Goal: Transaction & Acquisition: Subscribe to service/newsletter

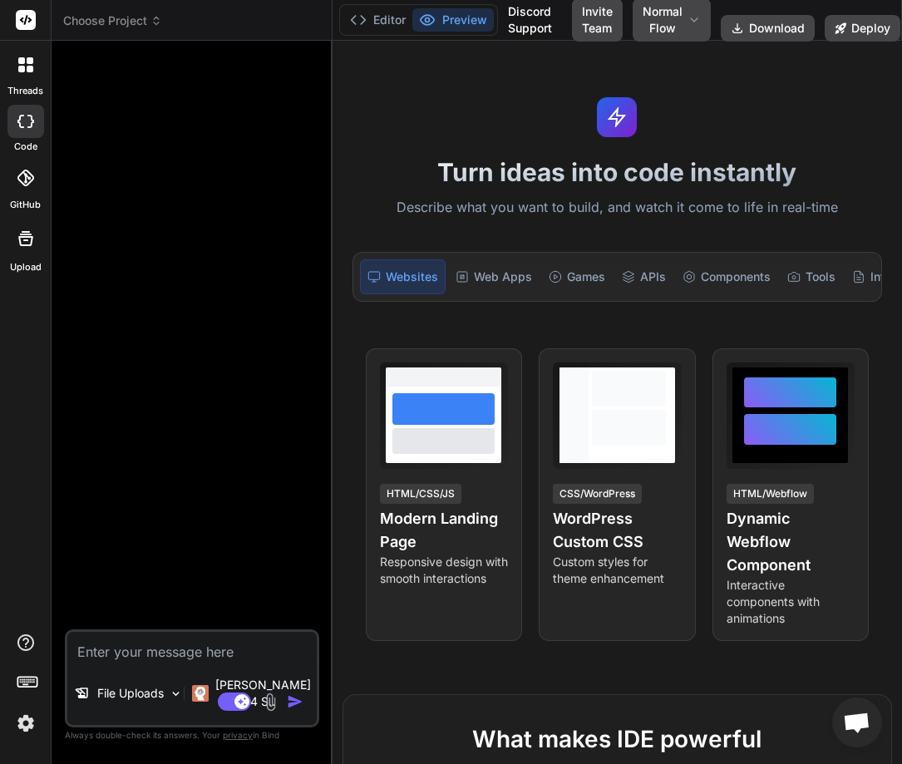
click at [271, 700] on img at bounding box center [270, 701] width 19 height 19
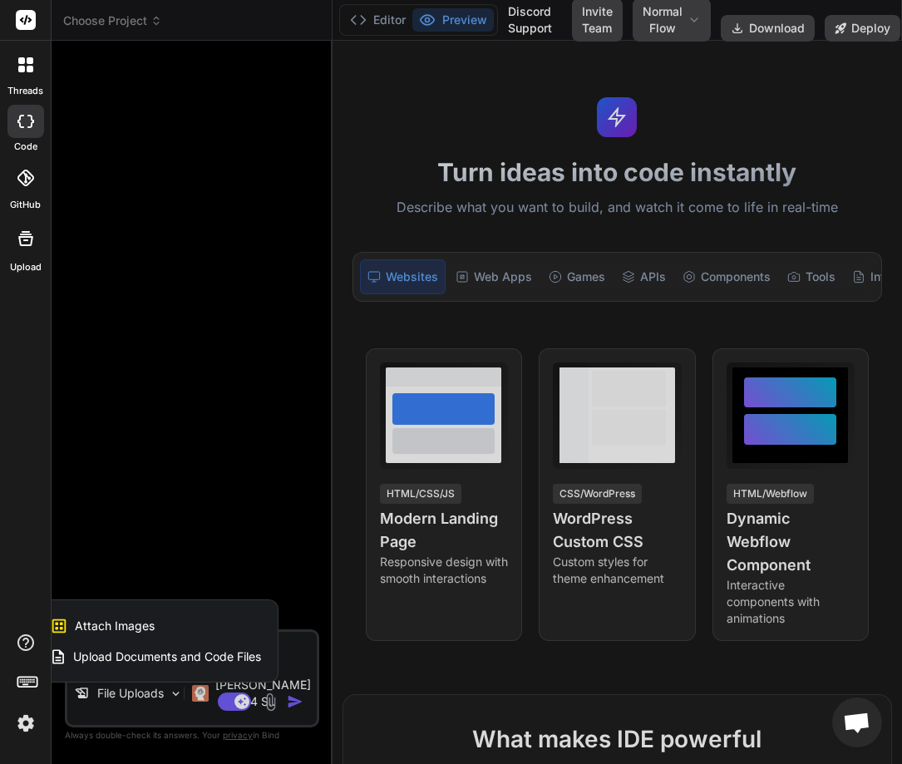
click at [133, 627] on span "Attach Images" at bounding box center [115, 625] width 80 height 17
type textarea "x"
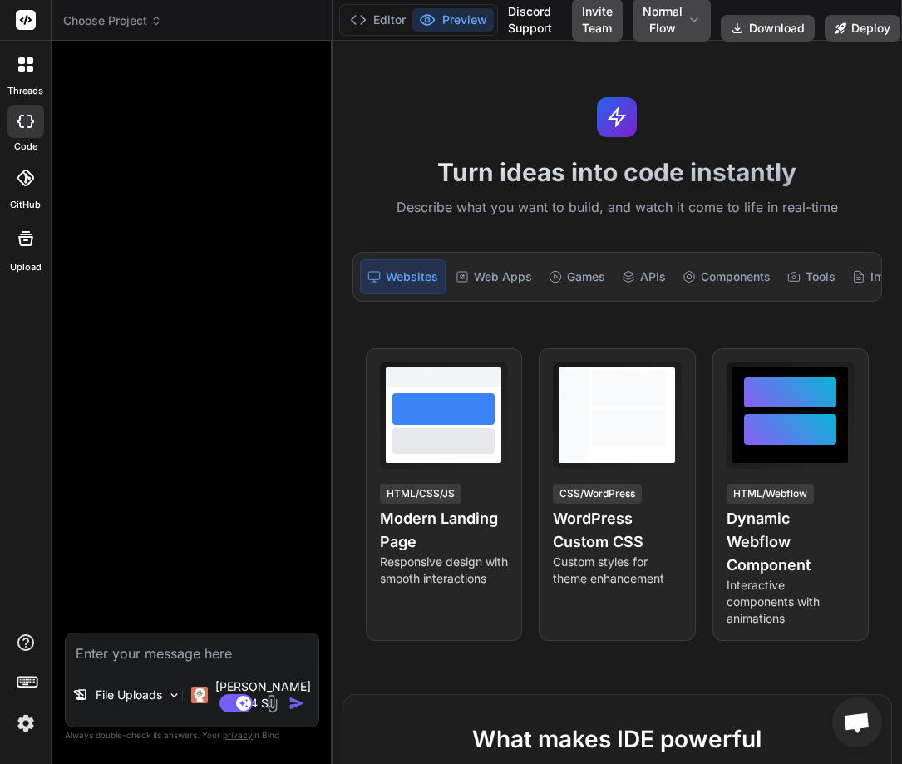
type input "C:\fakepath\Screenshot-2025-09-06-at-00.38.24.jpg"
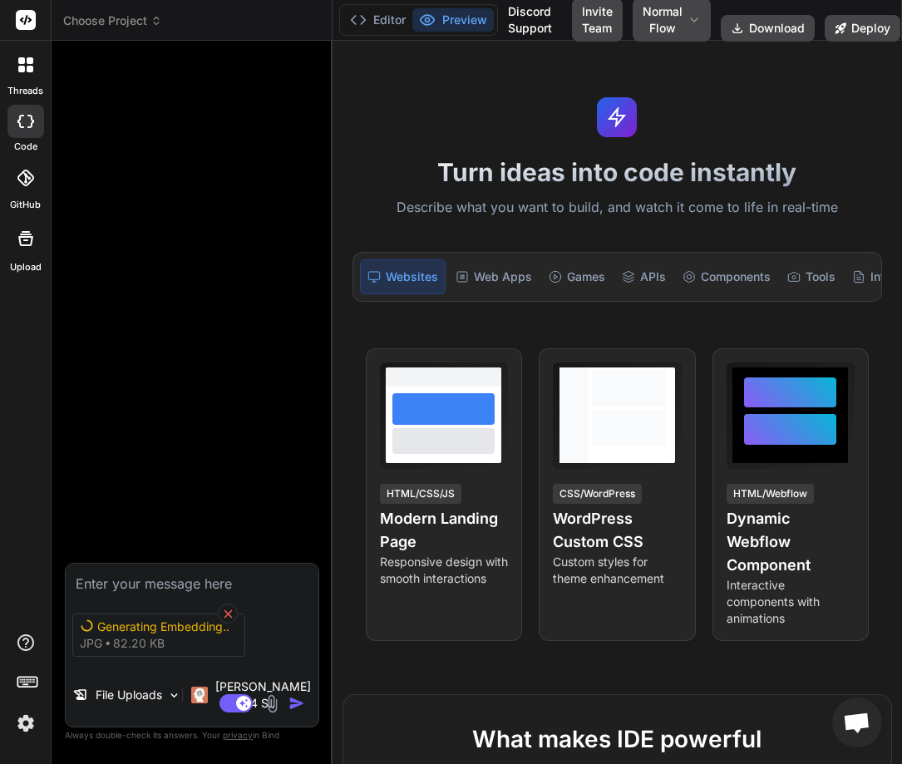
click at [228, 621] on icon at bounding box center [228, 614] width 14 height 14
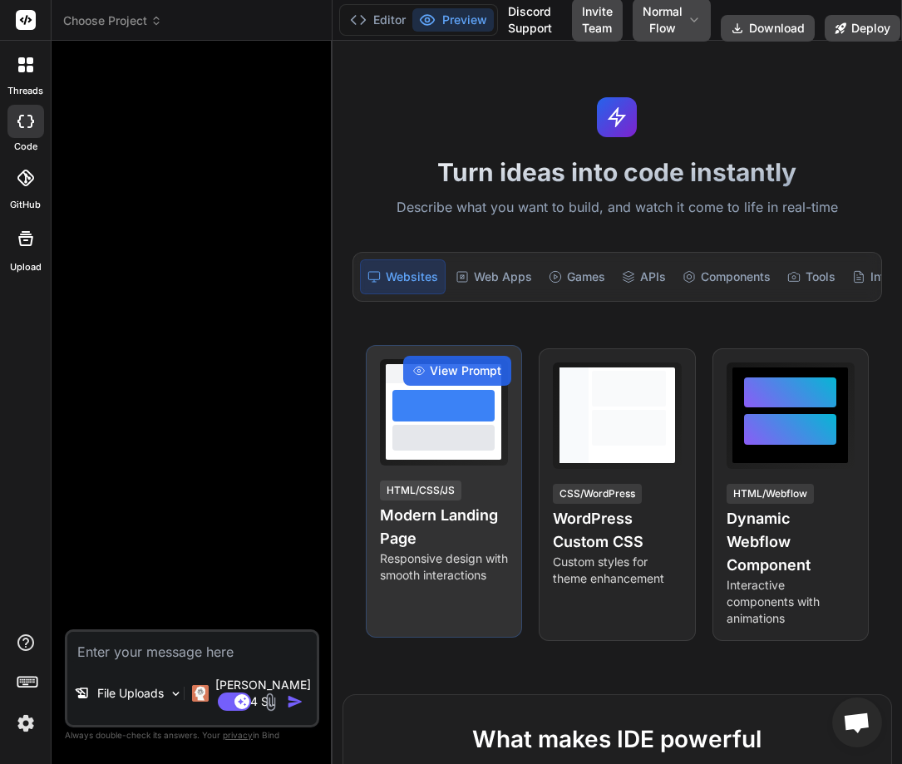
type textarea "x"
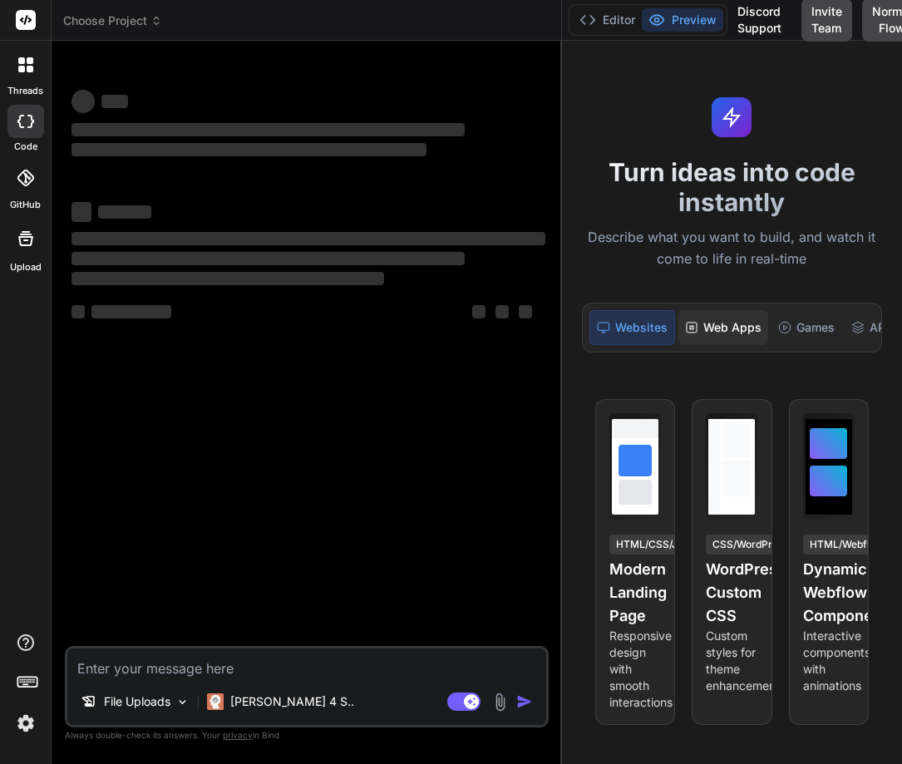
drag, startPoint x: 331, startPoint y: 302, endPoint x: 679, endPoint y: 330, distance: 349.3
click at [679, 330] on div "Choose Project Created with Pixso. Bind AI Web Search Created with Pixso. Code …" at bounding box center [477, 382] width 850 height 764
click at [494, 699] on img at bounding box center [499, 701] width 19 height 19
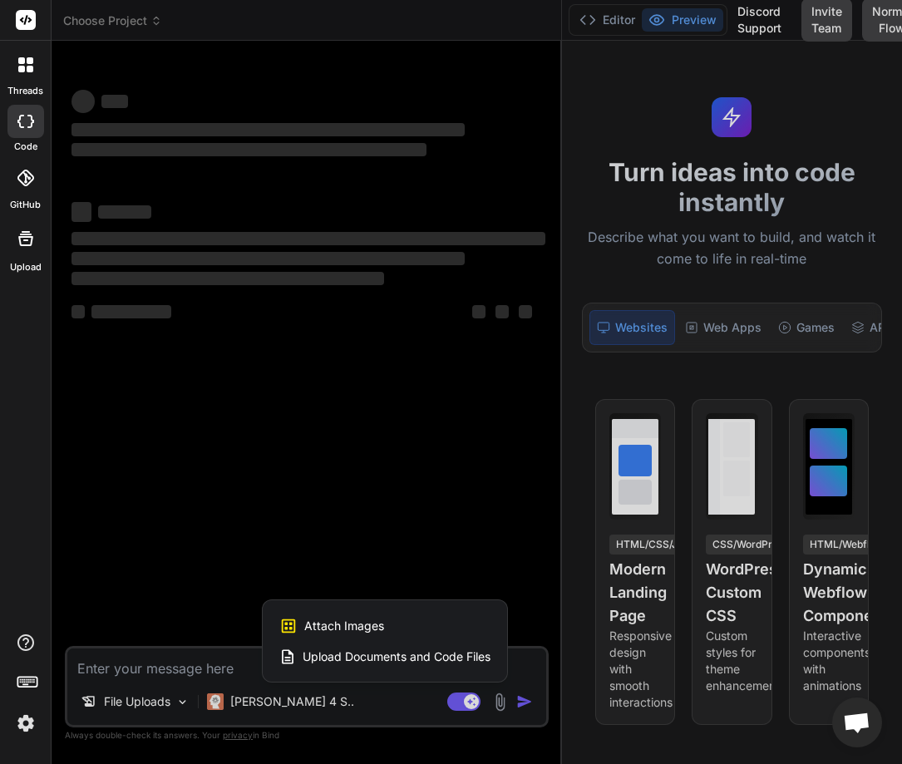
click at [417, 622] on div "Attach Images Image attachments are only supported in Claude and Gemini models." at bounding box center [384, 626] width 211 height 32
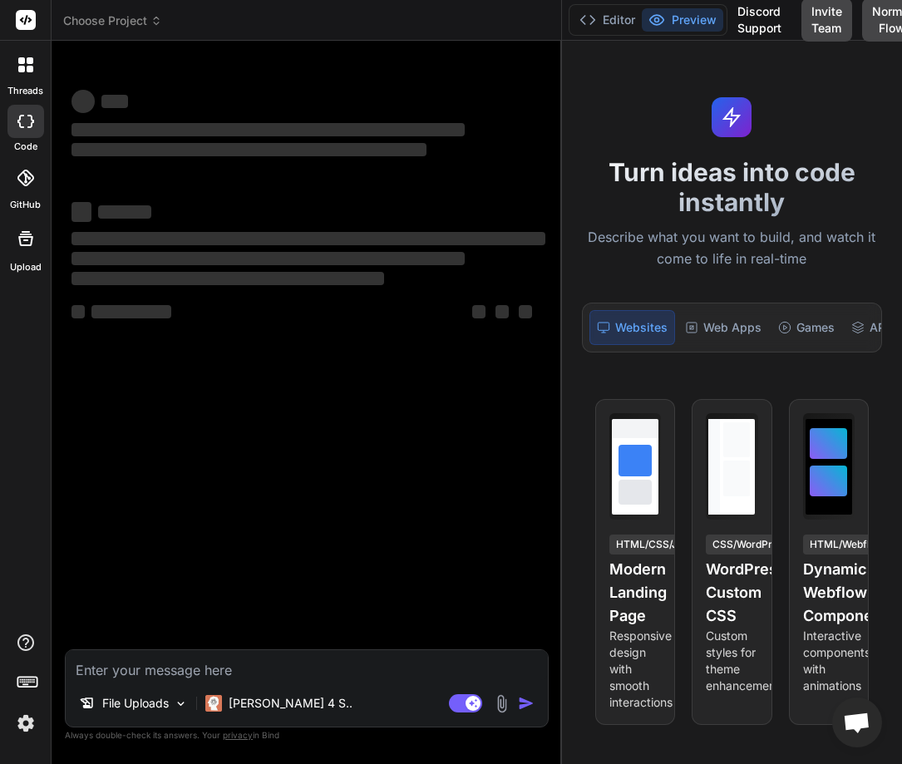
type textarea "x"
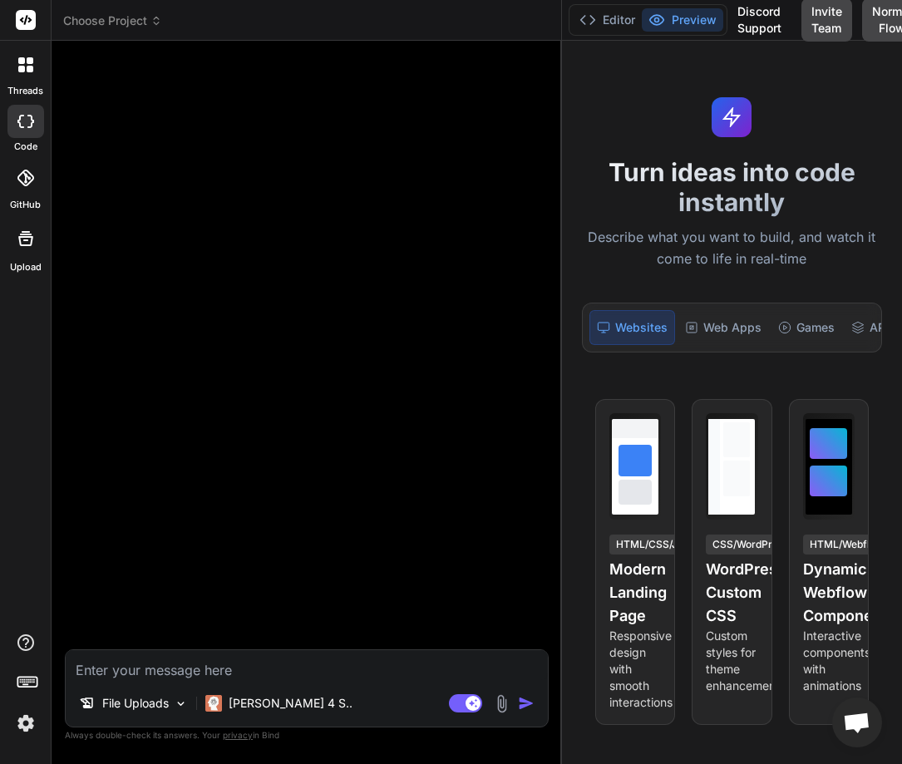
type input "C:\fakepath\Screenshot-2025-09-06-at-00.38.24.jpg"
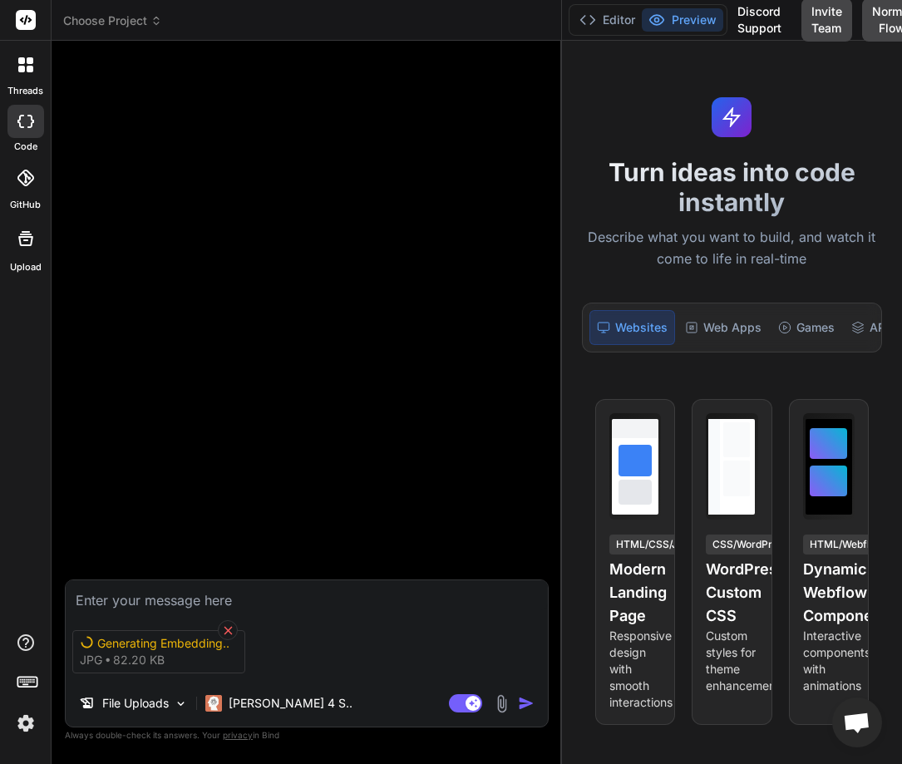
click at [229, 623] on icon at bounding box center [228, 630] width 14 height 14
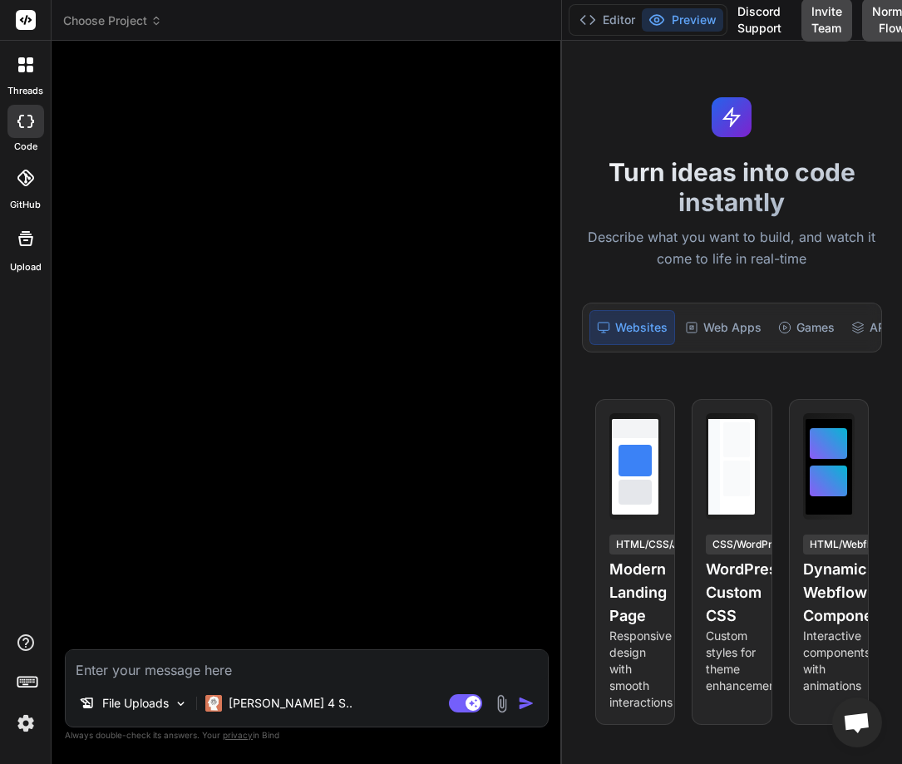
click at [499, 703] on img at bounding box center [501, 703] width 19 height 19
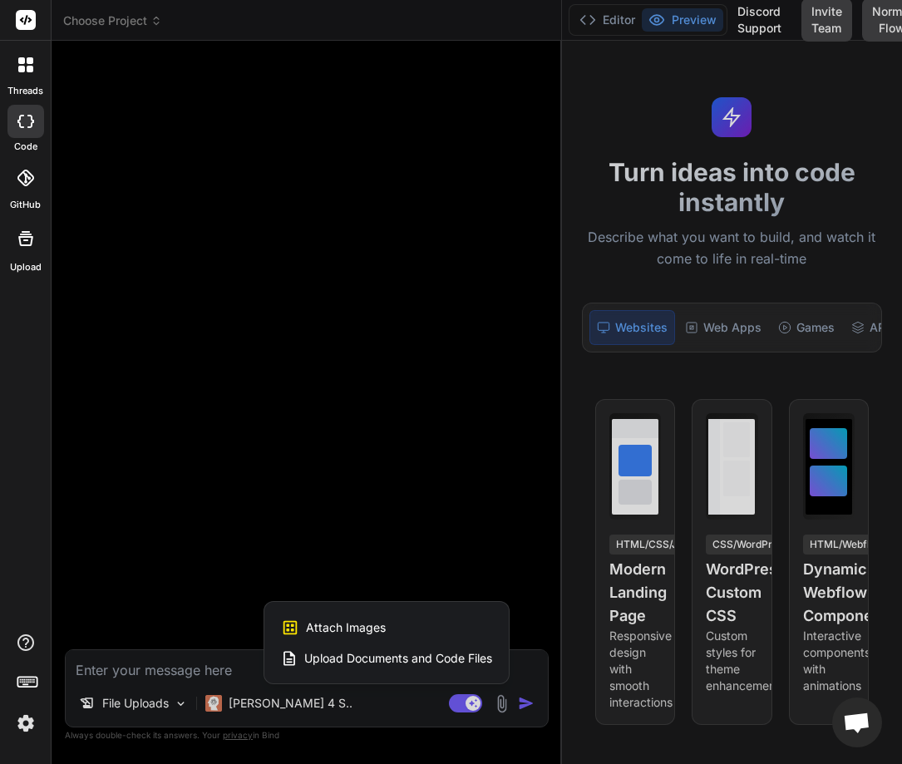
click at [360, 626] on span "Attach Images" at bounding box center [346, 627] width 80 height 17
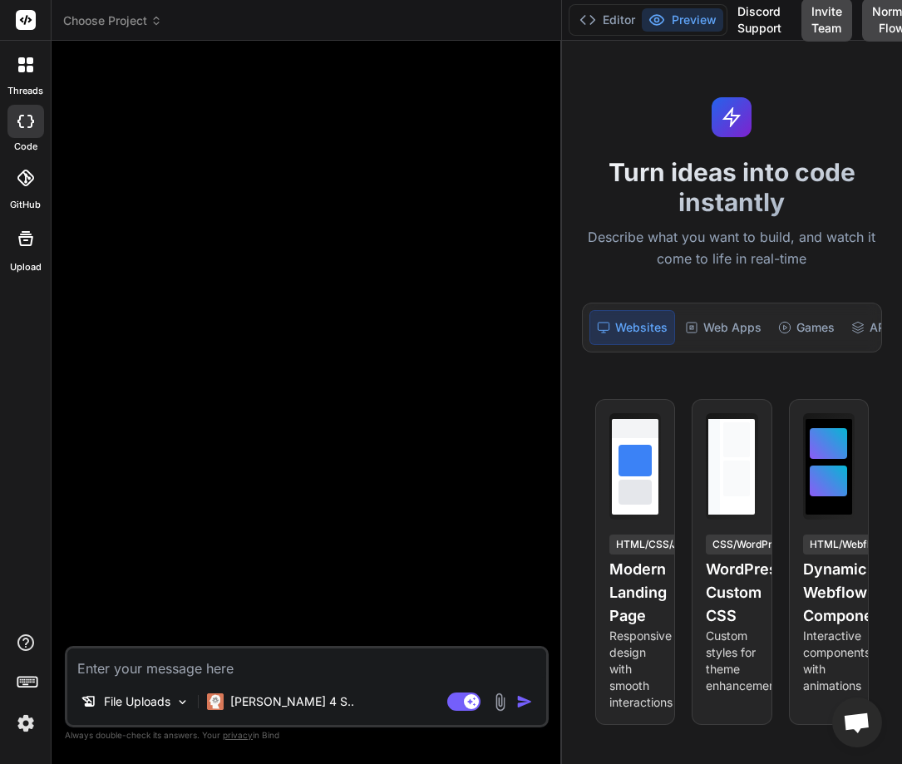
type textarea "x"
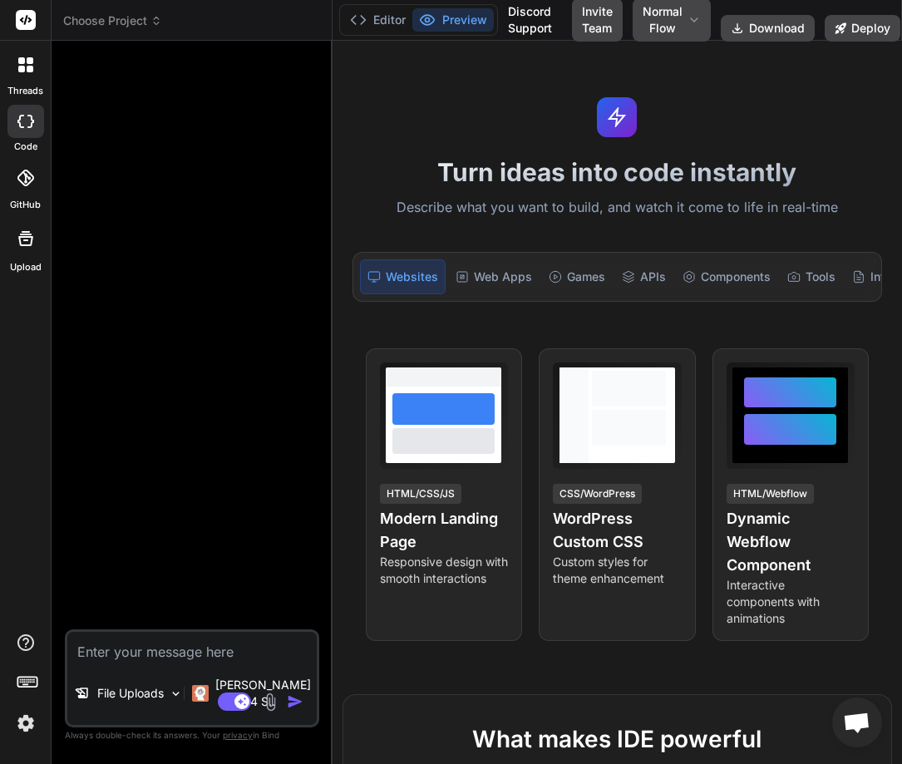
click at [268, 694] on img at bounding box center [270, 701] width 19 height 19
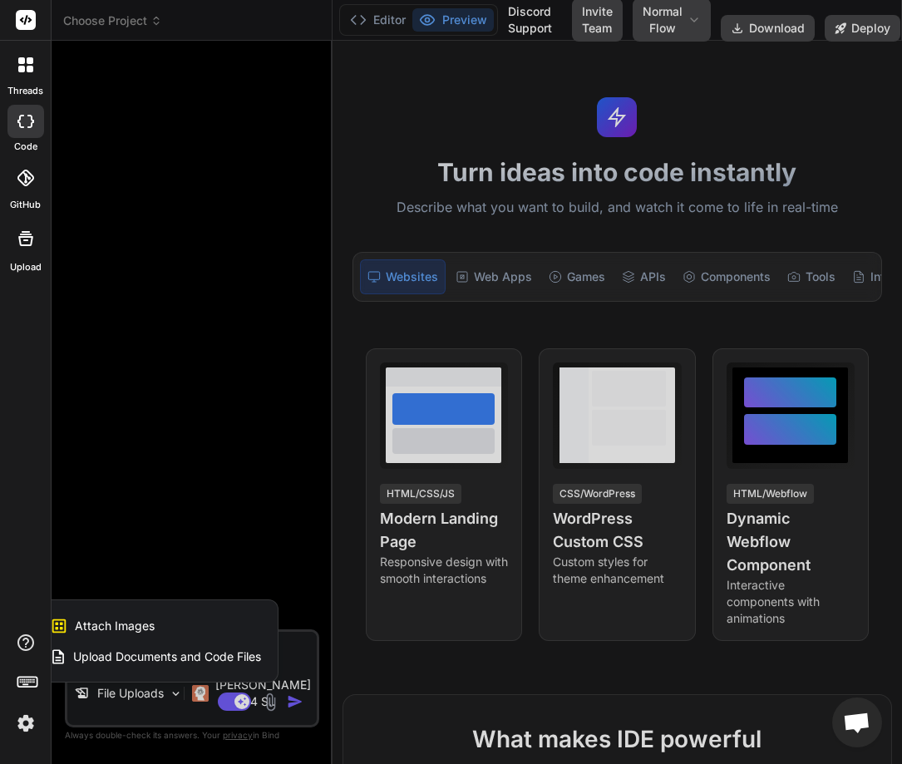
click at [122, 625] on span "Attach Images" at bounding box center [115, 625] width 80 height 17
type textarea "x"
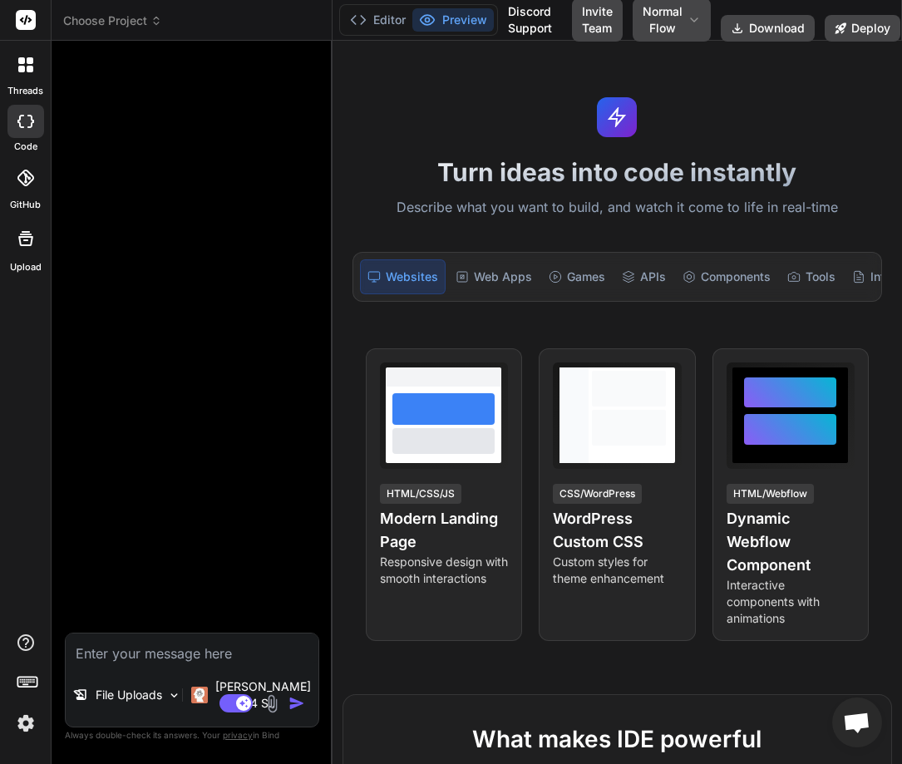
type input "C:\fakepath\Screenshot-2025-09-06-at-00.38.24.jpg"
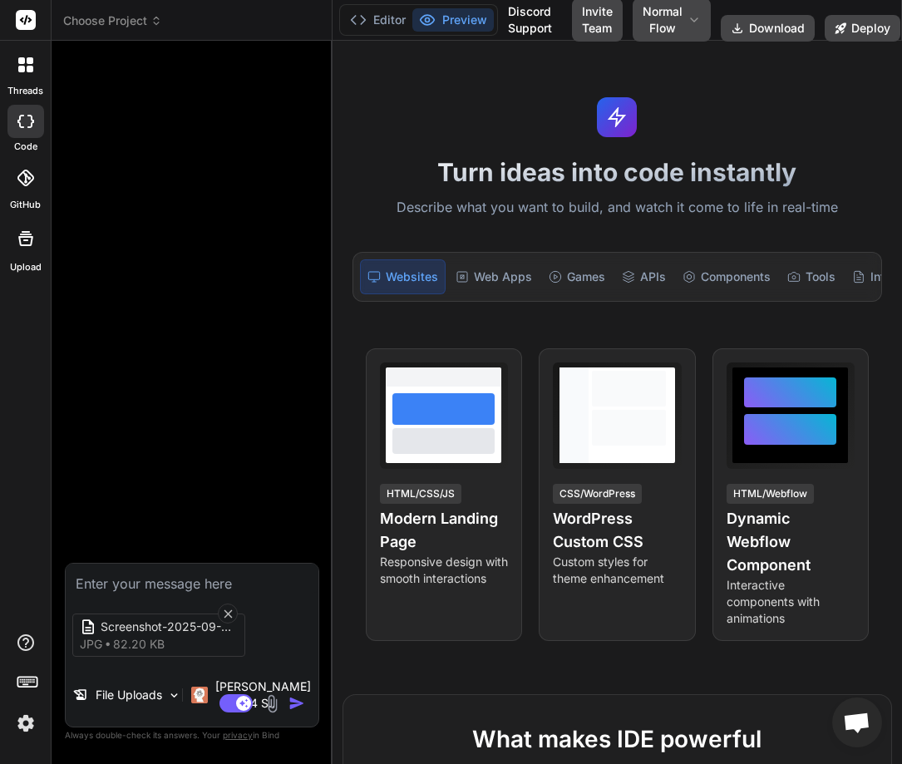
click at [16, 720] on img at bounding box center [26, 723] width 28 height 28
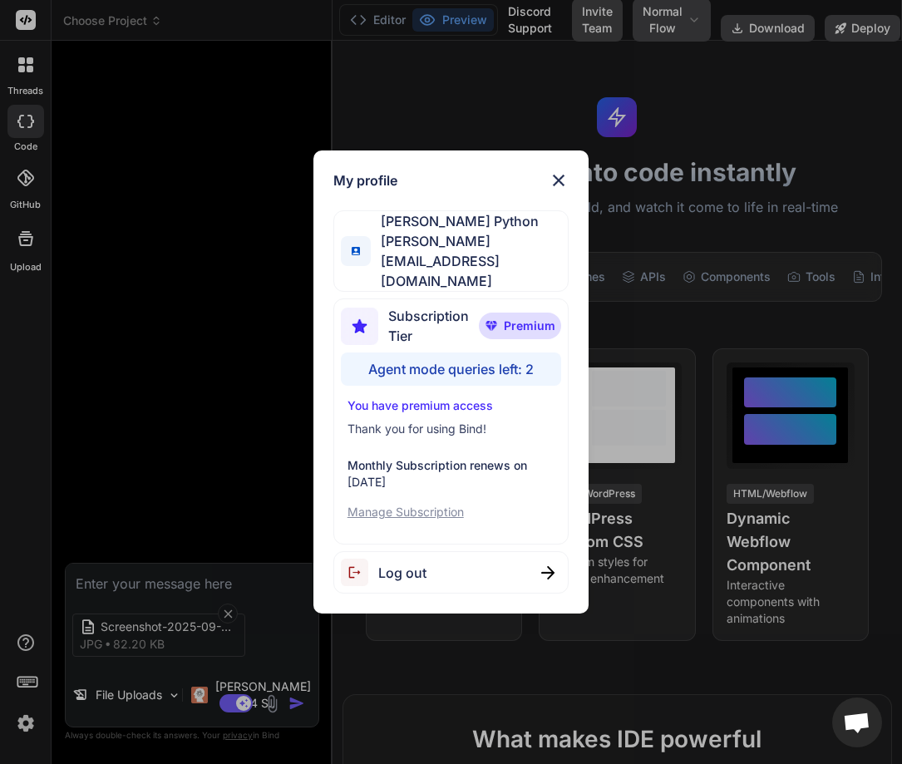
click at [149, 465] on div "My profile Hardik Python hardik@witarist.com Subscription Tier Premium Agent mo…" at bounding box center [451, 382] width 902 height 764
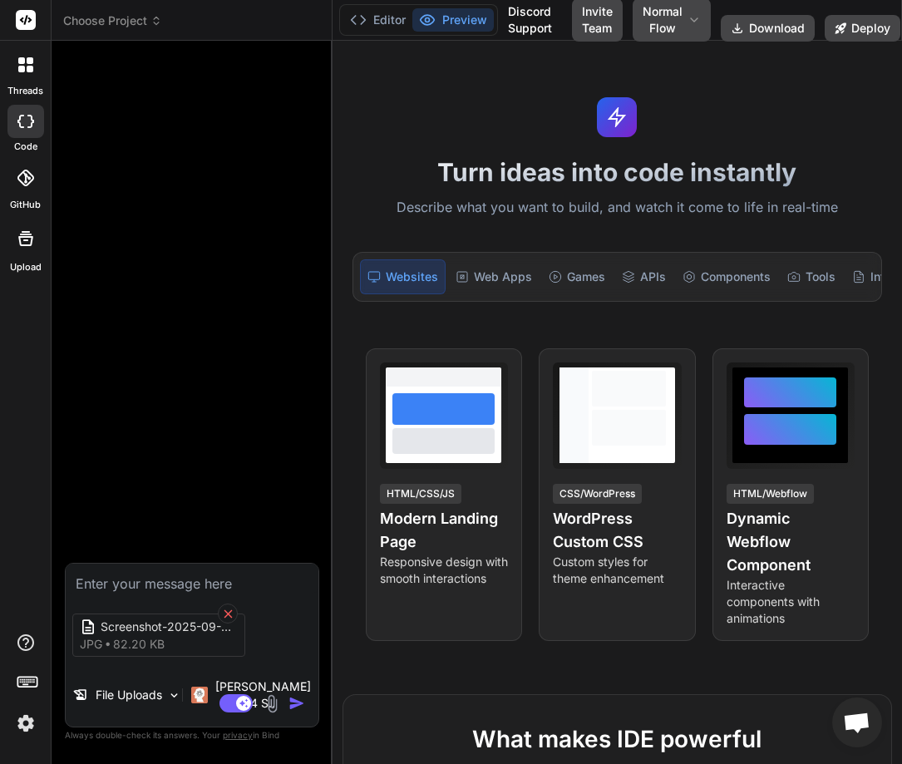
click at [224, 621] on icon at bounding box center [228, 614] width 14 height 14
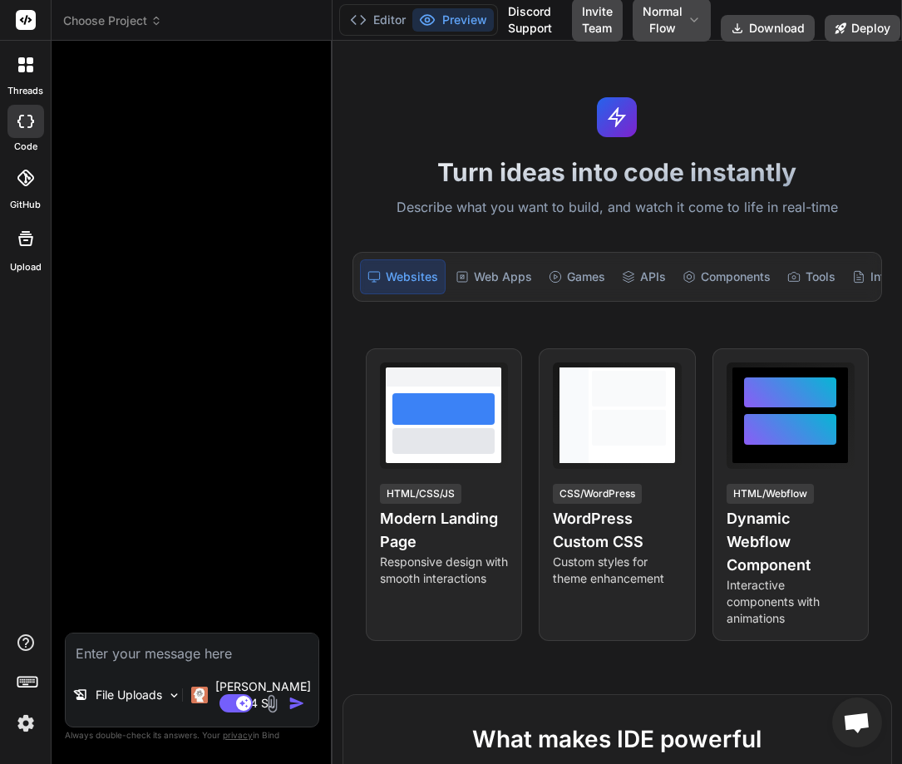
click at [332, 413] on div "Turn ideas into code instantly Describe what you want to build, and watch it co…" at bounding box center [616, 402] width 569 height 723
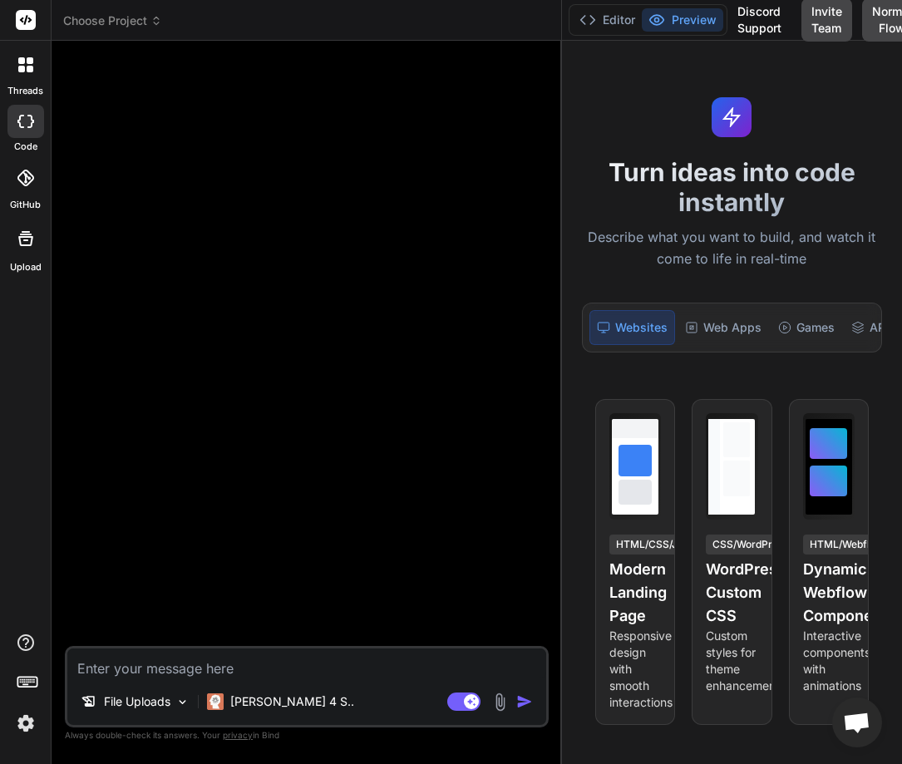
drag, startPoint x: 332, startPoint y: 410, endPoint x: 626, endPoint y: 408, distance: 294.1
click at [626, 408] on div "Choose Project Created with Pixso. Bind AI Web Search Created with Pixso. Code …" at bounding box center [477, 382] width 850 height 764
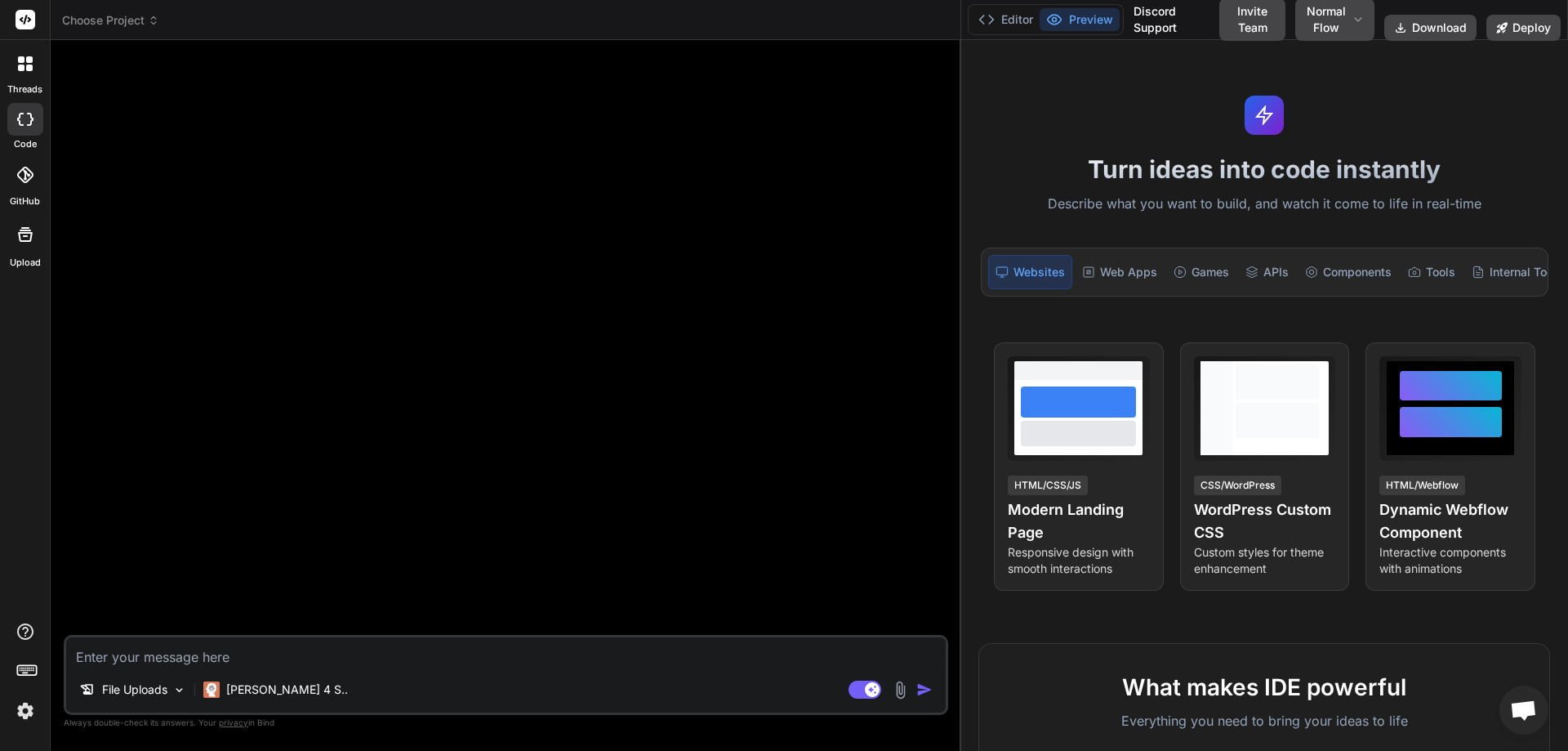
click at [19, 708] on img at bounding box center [26, 711] width 28 height 28
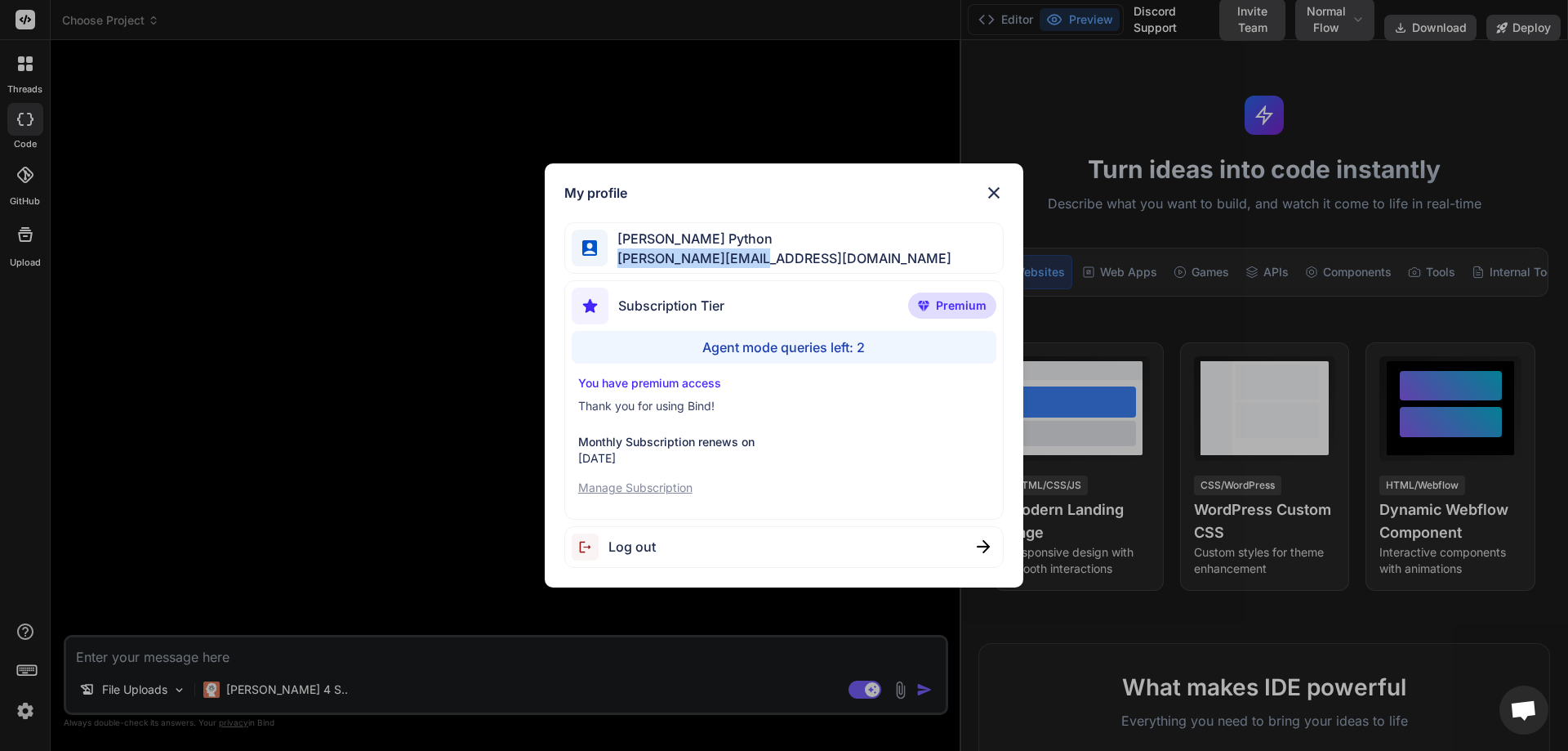
drag, startPoint x: 762, startPoint y: 254, endPoint x: 615, endPoint y: 252, distance: 147.0
click at [615, 252] on div "Hardik Python hardik@witarist.com" at bounding box center [784, 248] width 440 height 51
copy span "hardik@witarist.com"
type textarea "x"
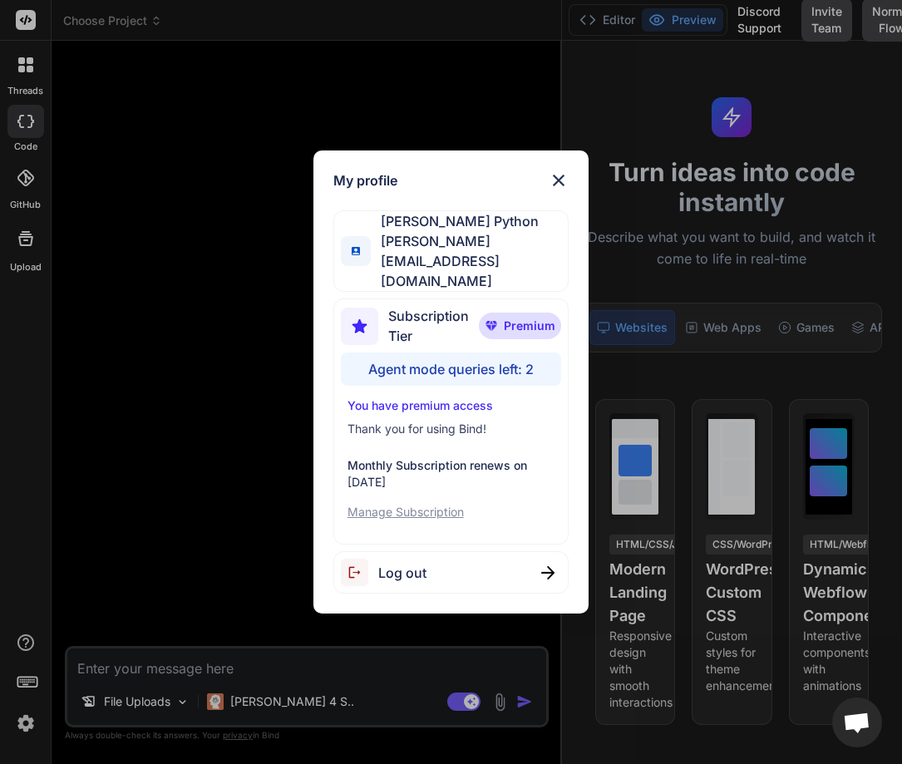
click at [382, 298] on div "Subscription Tier Premium Agent mode queries left: 2 You have premium access Th…" at bounding box center [451, 421] width 236 height 246
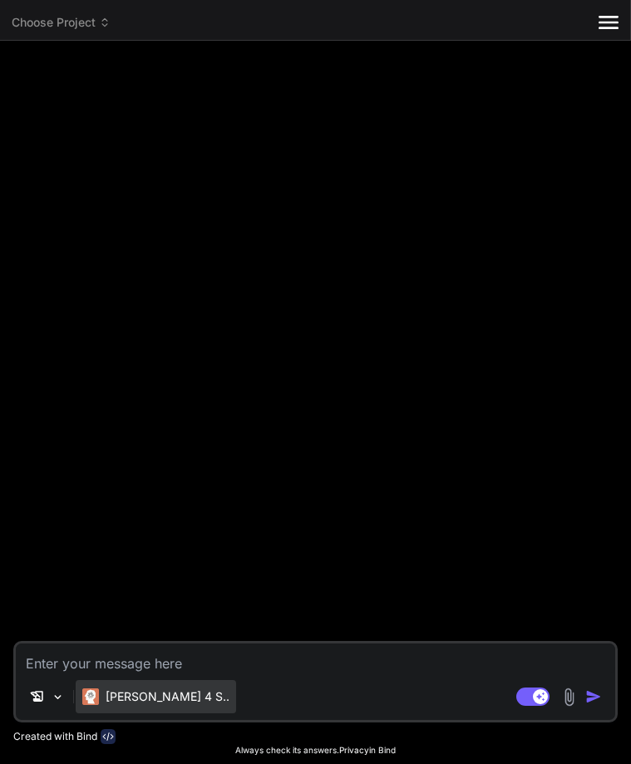
click at [131, 694] on p "[PERSON_NAME] 4 S.." at bounding box center [168, 696] width 124 height 17
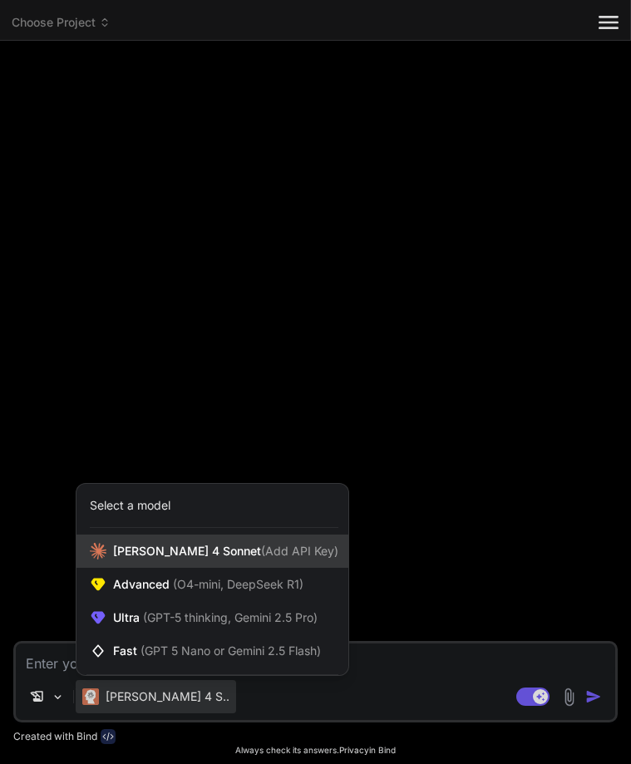
click at [201, 551] on span "[PERSON_NAME] 4 Sonnet (Add API Key)" at bounding box center [225, 551] width 225 height 17
type textarea "x"
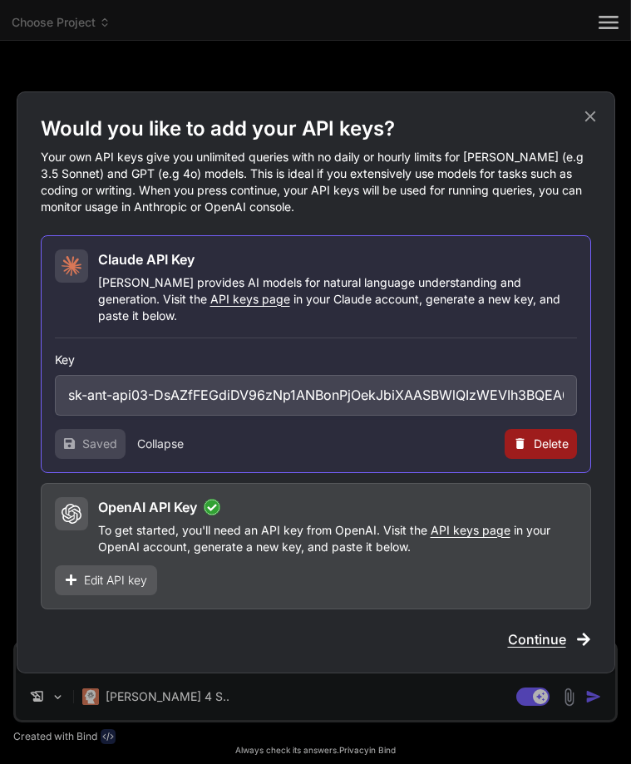
click at [146, 436] on button "Collapse" at bounding box center [160, 443] width 47 height 17
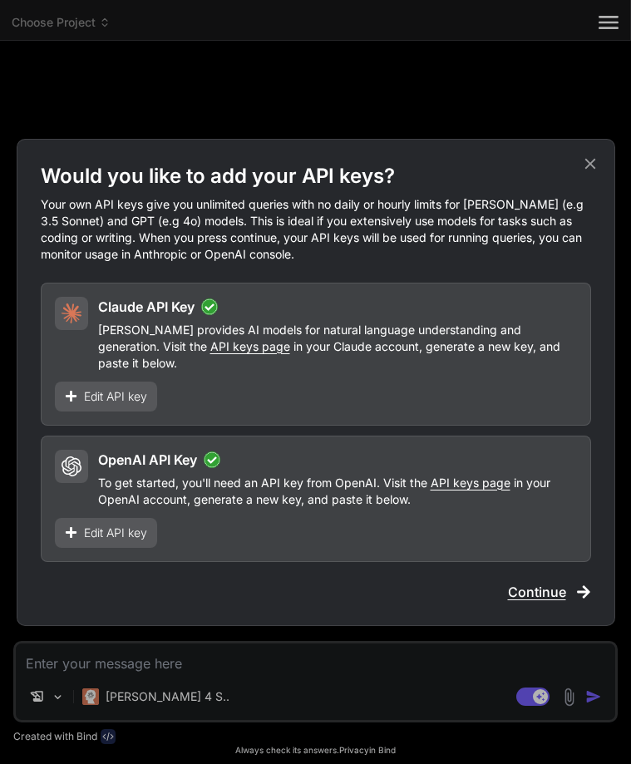
click at [123, 389] on span "Edit API key" at bounding box center [115, 396] width 63 height 17
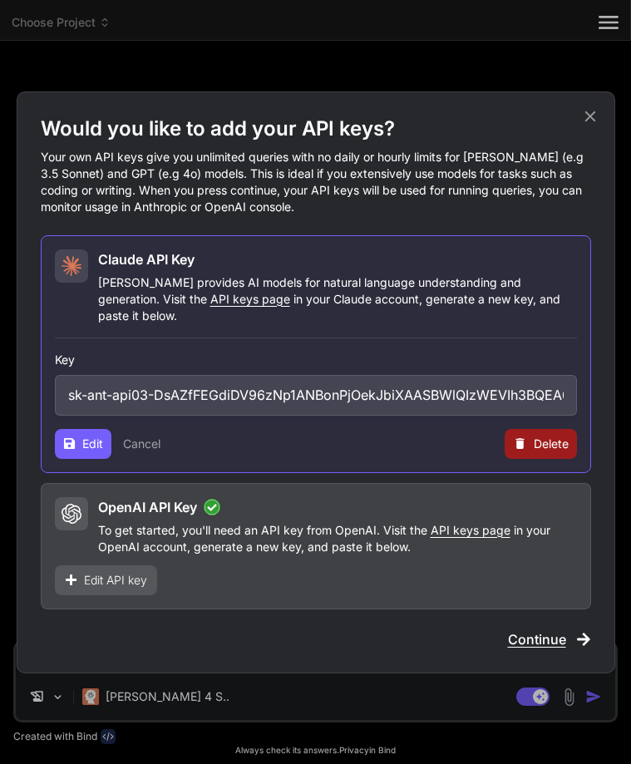
click at [151, 435] on button "Cancel" at bounding box center [141, 443] width 37 height 17
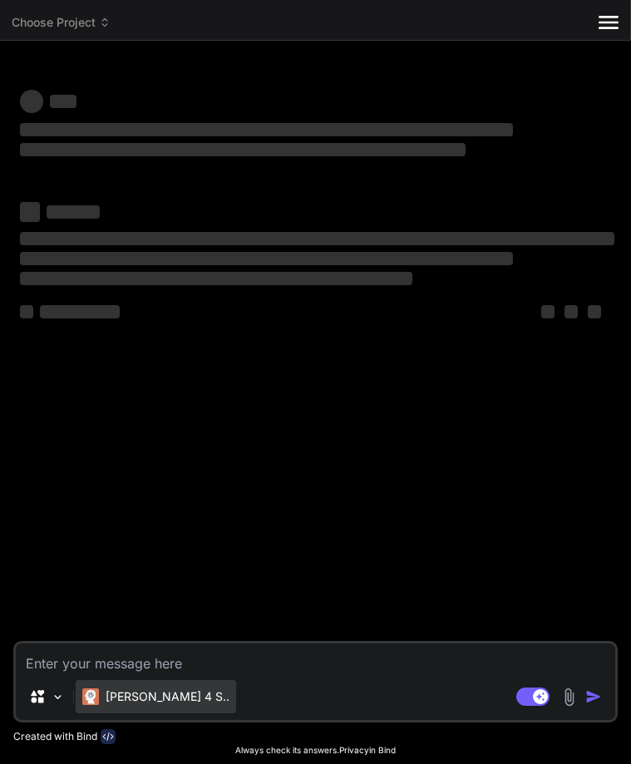
click at [116, 703] on p "[PERSON_NAME] 4 S.." at bounding box center [168, 696] width 124 height 17
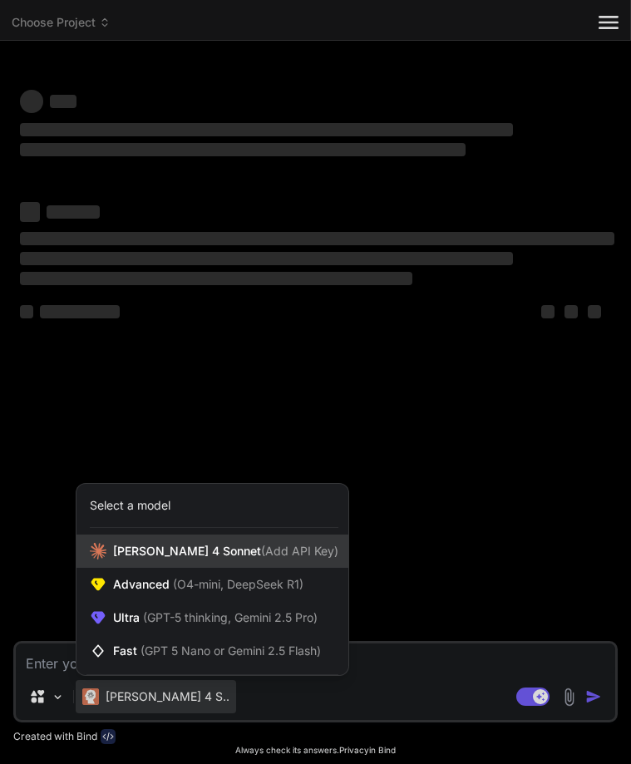
click at [143, 551] on span "[PERSON_NAME] 4 Sonnet (Add API Key)" at bounding box center [225, 551] width 225 height 17
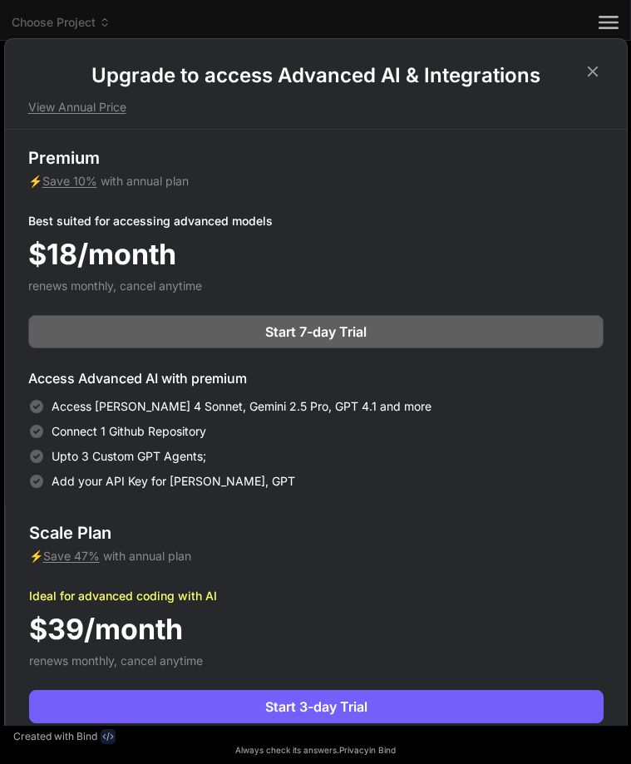
click at [596, 64] on icon at bounding box center [592, 71] width 18 height 18
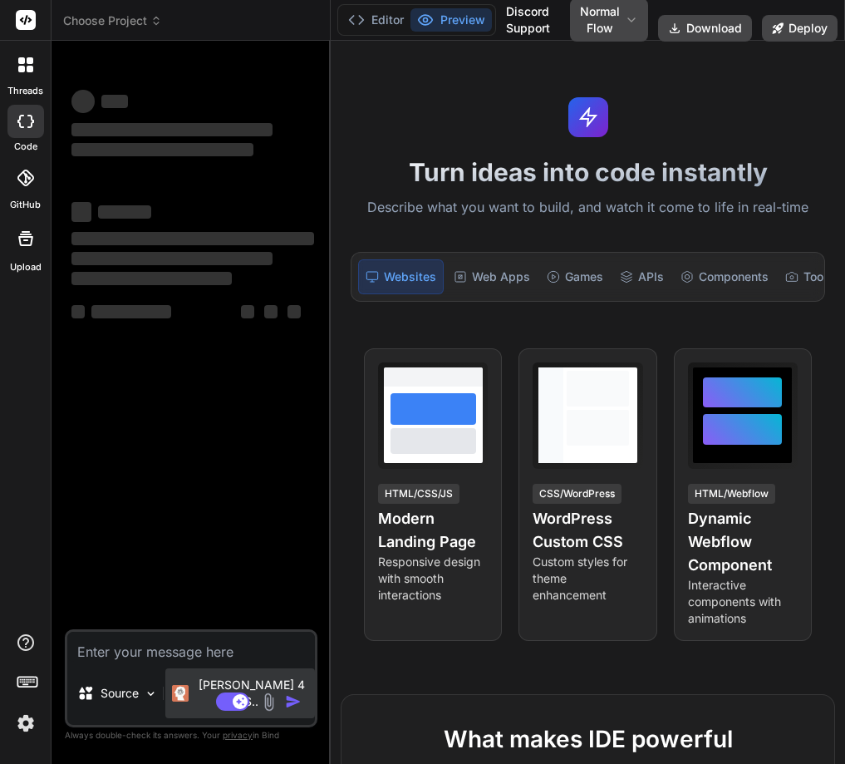
click at [189, 695] on img at bounding box center [180, 693] width 17 height 17
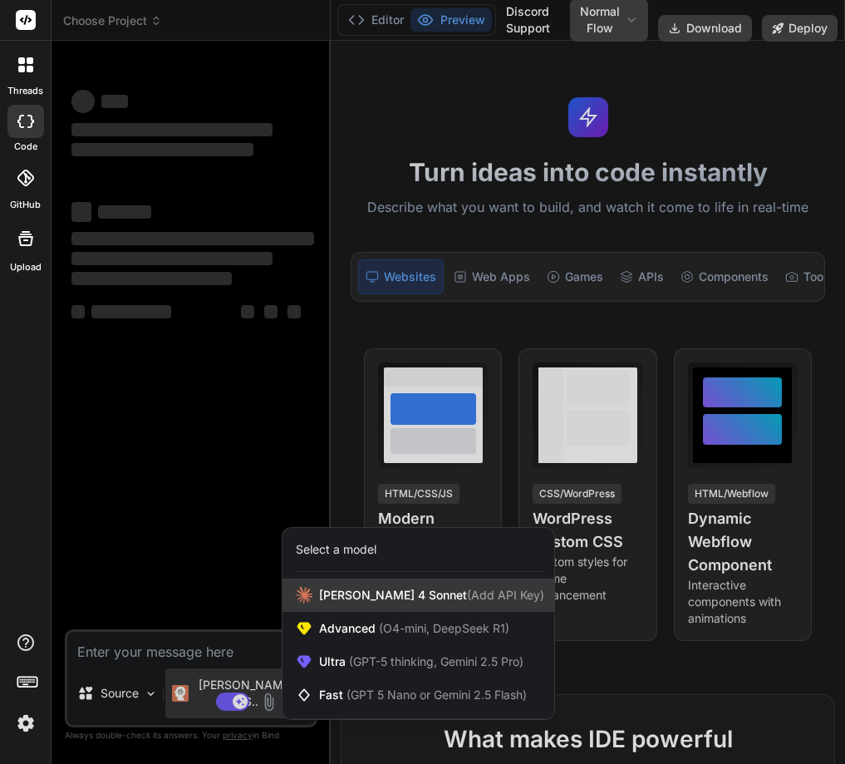
click at [369, 587] on span "Claude 4 Sonnet (Add API Key)" at bounding box center [431, 595] width 225 height 17
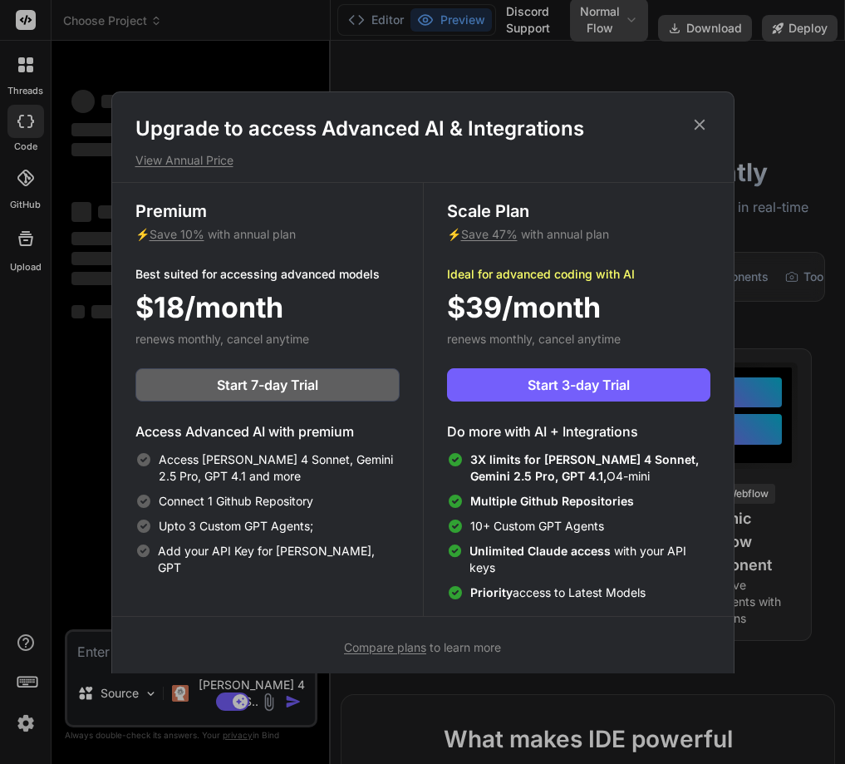
click at [630, 123] on icon at bounding box center [699, 124] width 18 height 18
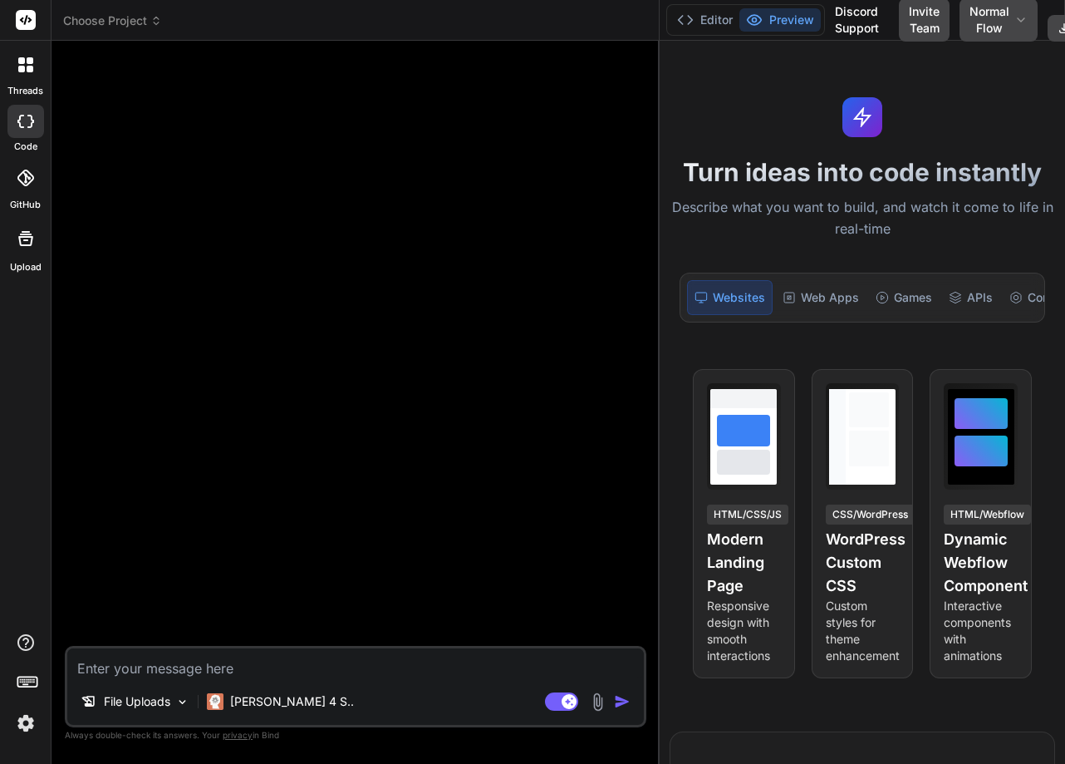
drag, startPoint x: 384, startPoint y: 423, endPoint x: 645, endPoint y: 451, distance: 262.4
click at [630, 438] on div "Choose Project Created with Pixso. Bind AI Web Search Created with Pixso. Code …" at bounding box center [559, 382] width 1014 height 764
click at [263, 711] on div "[PERSON_NAME] 4 S.." at bounding box center [280, 701] width 160 height 33
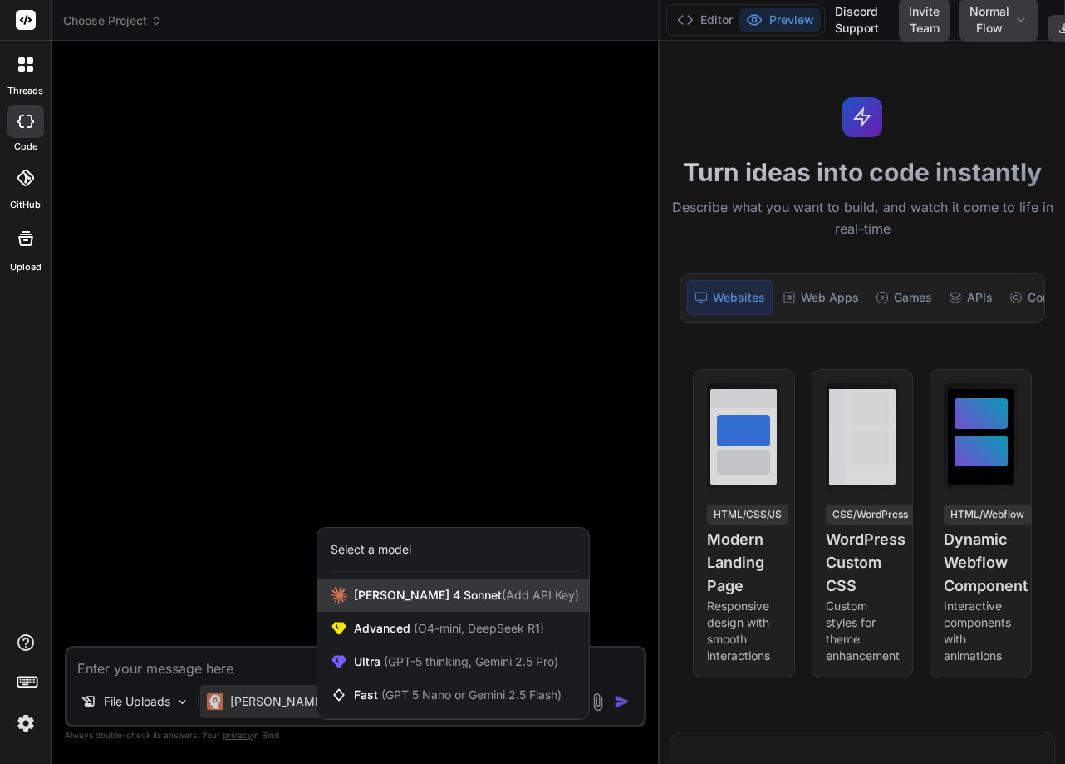
click at [393, 604] on div "Claude 4 Sonnet (Add API Key)" at bounding box center [453, 594] width 272 height 33
type textarea "x"
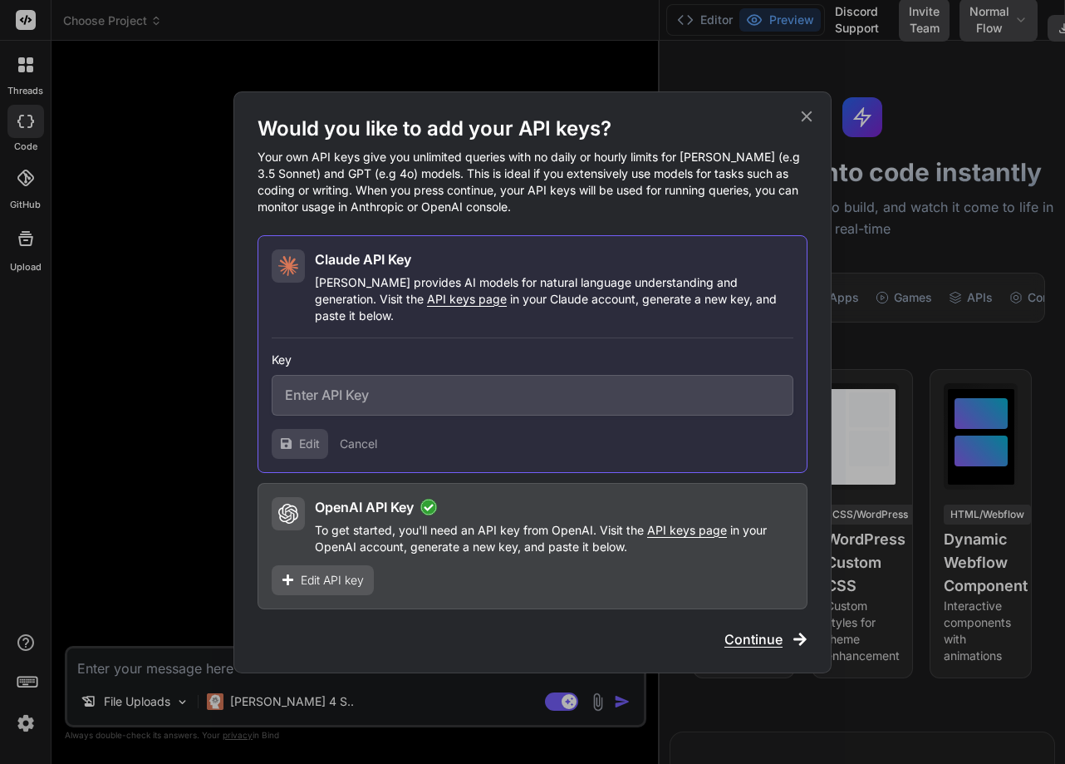
type input "sk-ant-api03-DsAZfFEGdiDV96zNp1ANBonPjOekJbiXAASBWlQIzWEVIh3BQEA0zH0DL24Mddu2i9…"
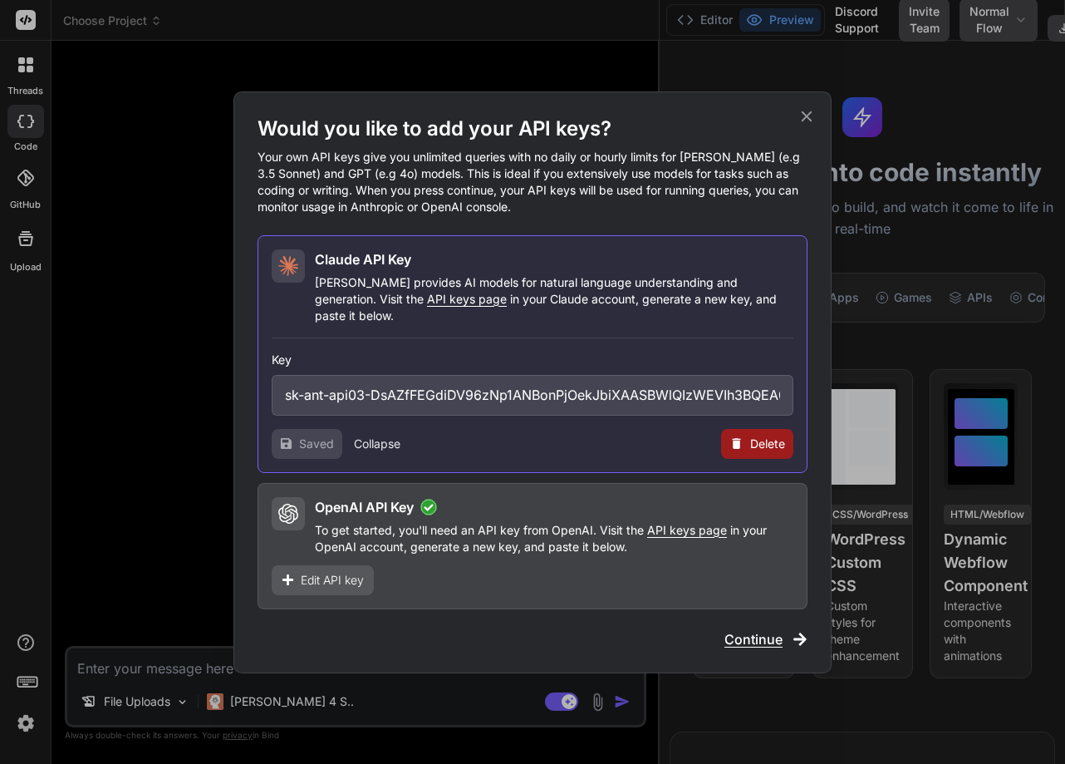
click at [630, 435] on span "Delete" at bounding box center [767, 443] width 35 height 17
click at [630, 435] on button "Delete" at bounding box center [723, 443] width 35 height 17
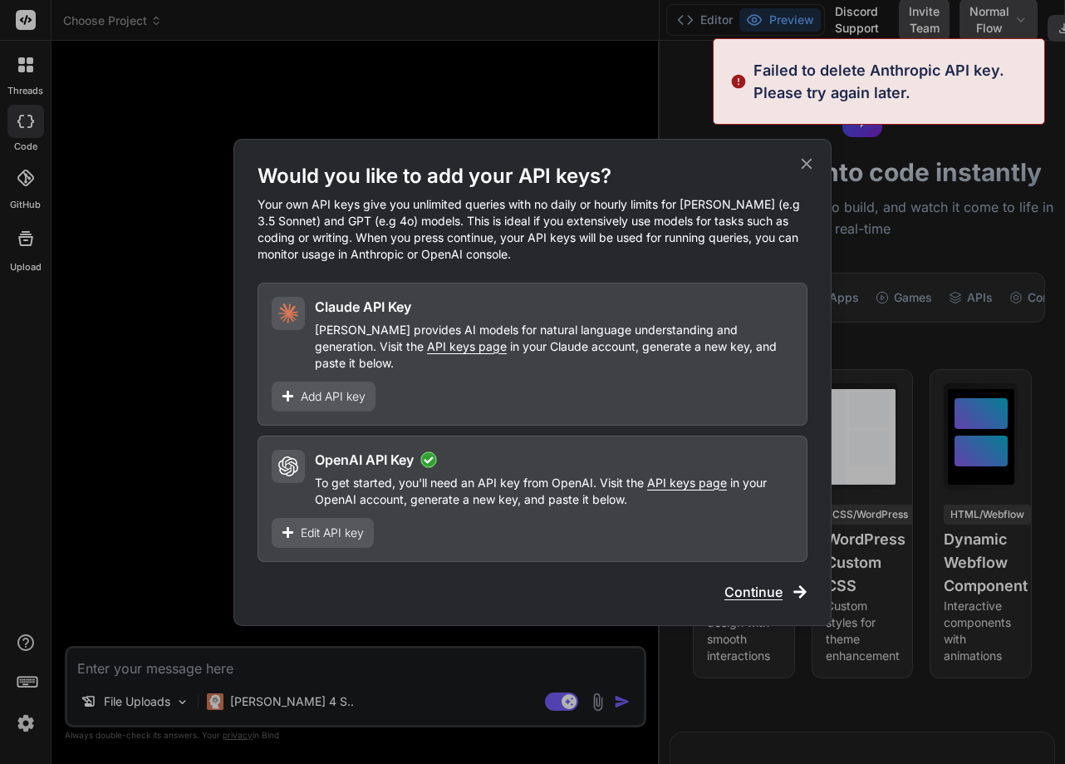
click at [348, 529] on span "Edit API key" at bounding box center [332, 532] width 63 height 17
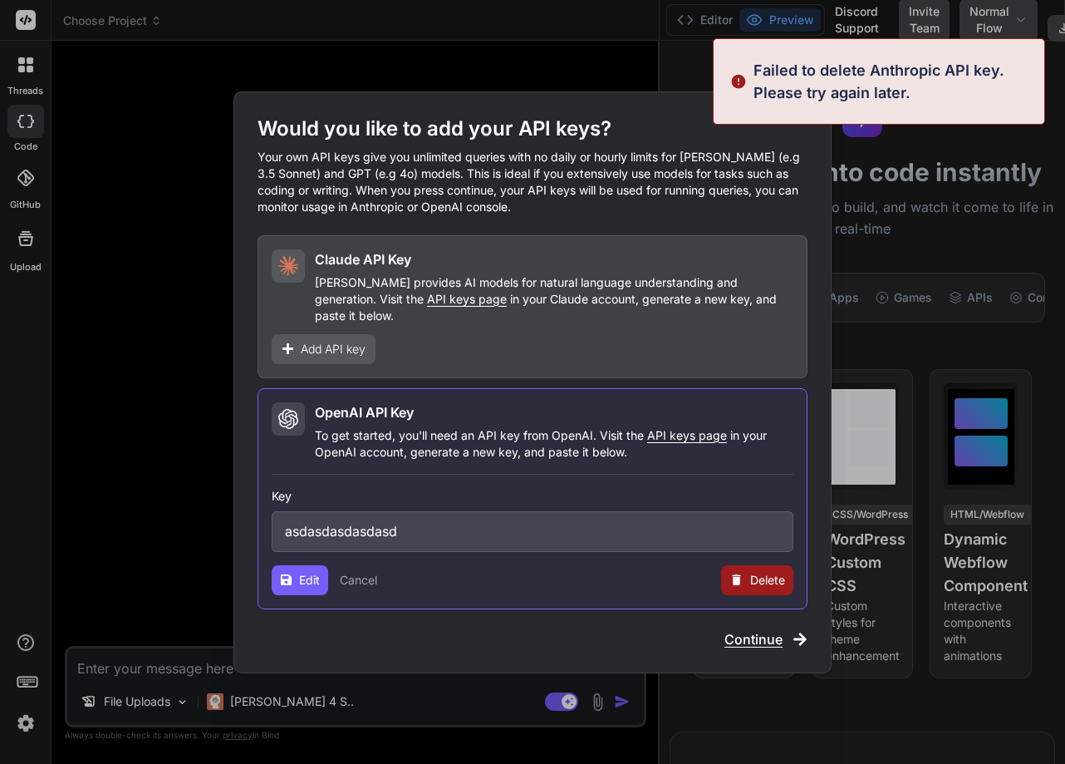
click at [630, 572] on span "Delete" at bounding box center [767, 580] width 35 height 17
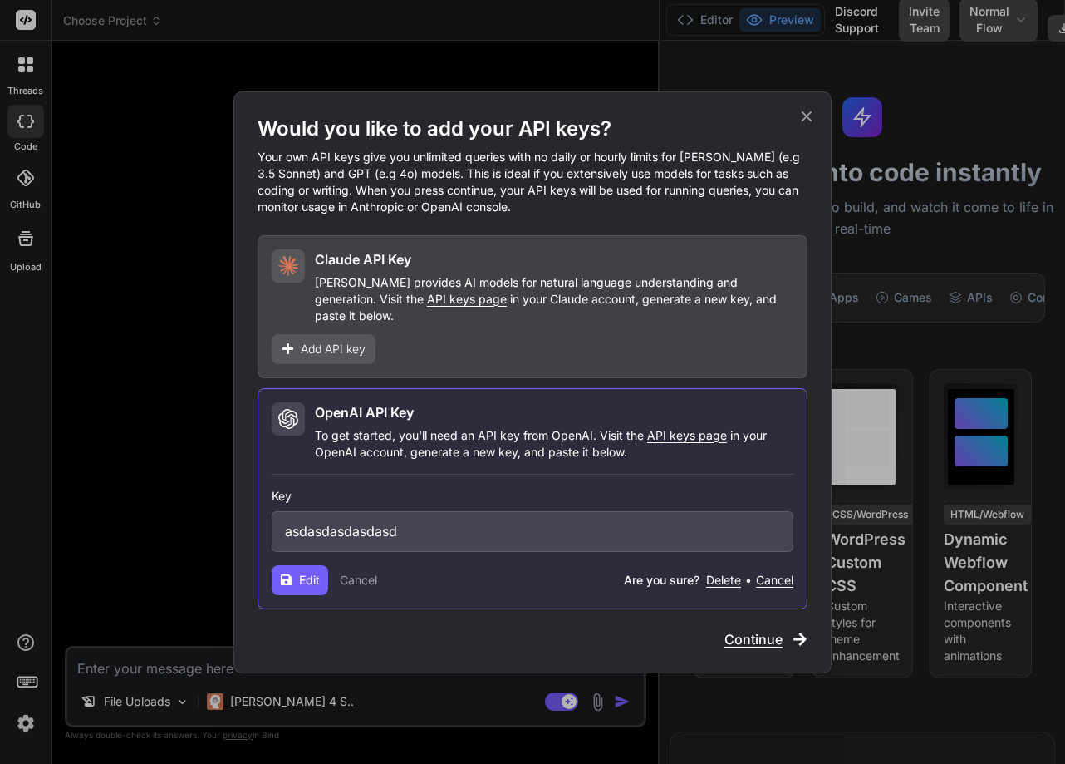
click at [630, 572] on button "Delete" at bounding box center [723, 580] width 35 height 17
type textarea "x"
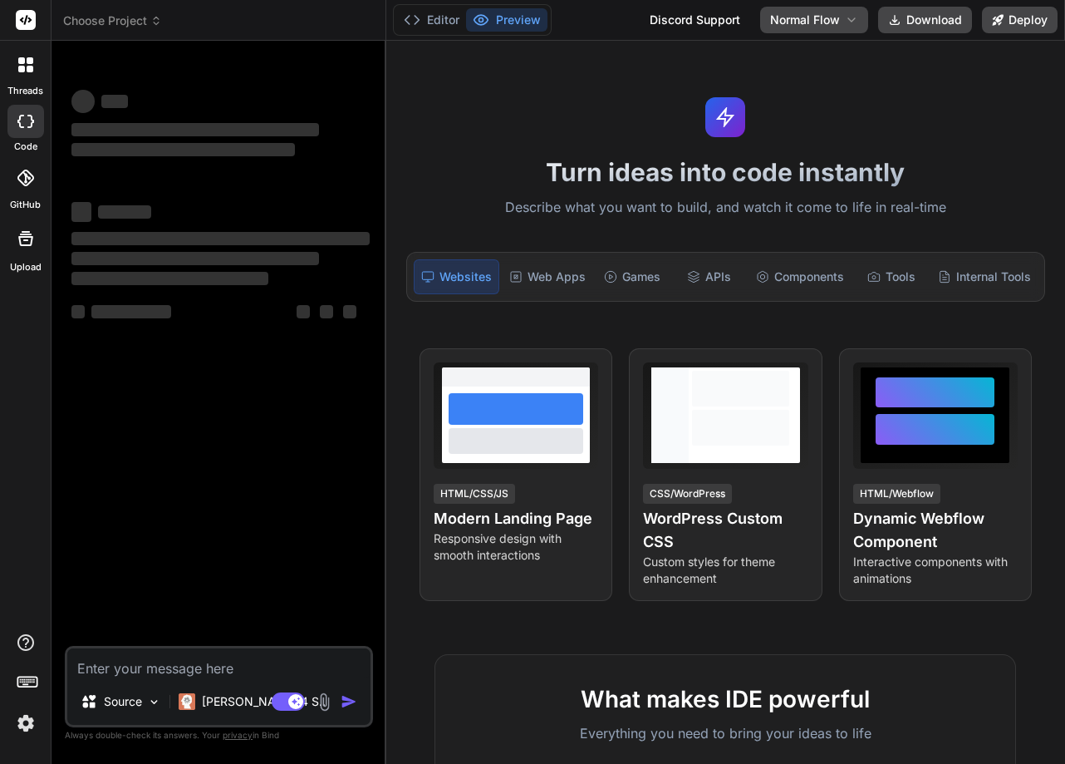
click at [30, 721] on img at bounding box center [26, 723] width 28 height 28
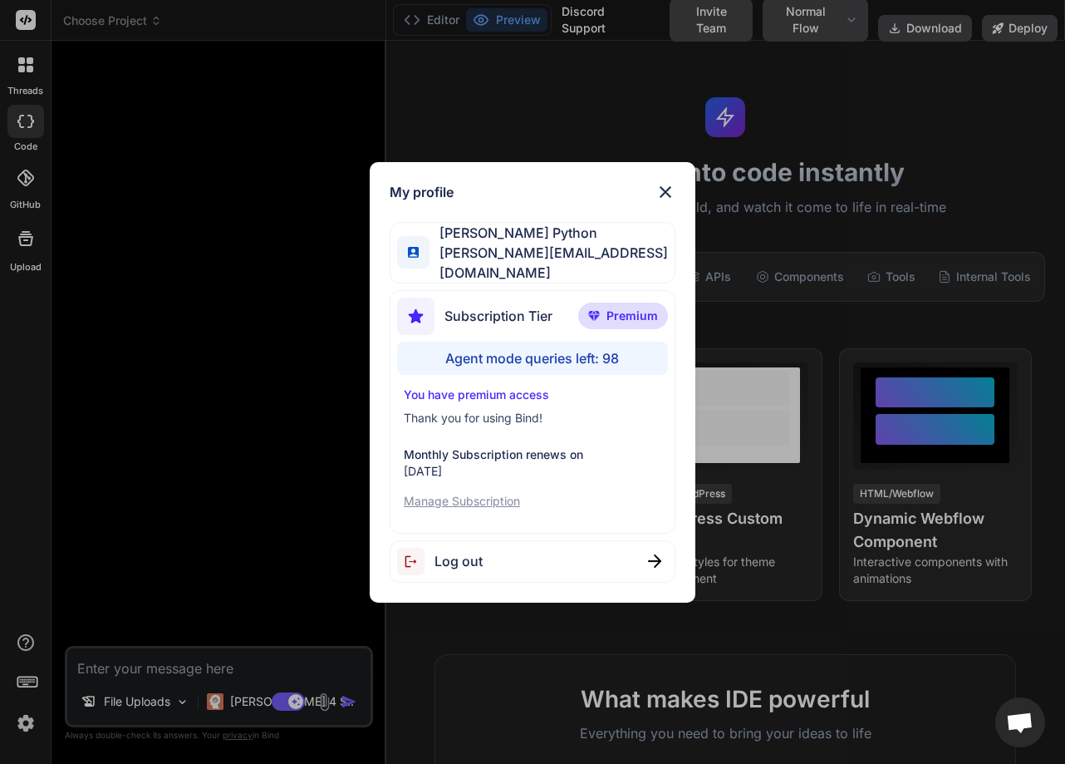
type textarea "x"
click at [668, 199] on img at bounding box center [666, 192] width 20 height 20
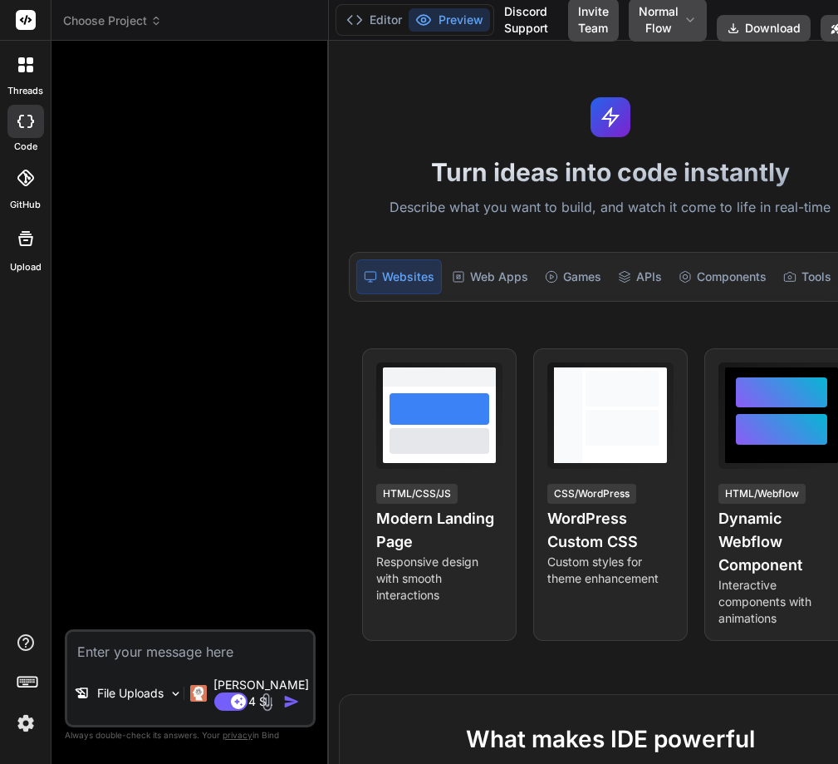
type textarea "x"
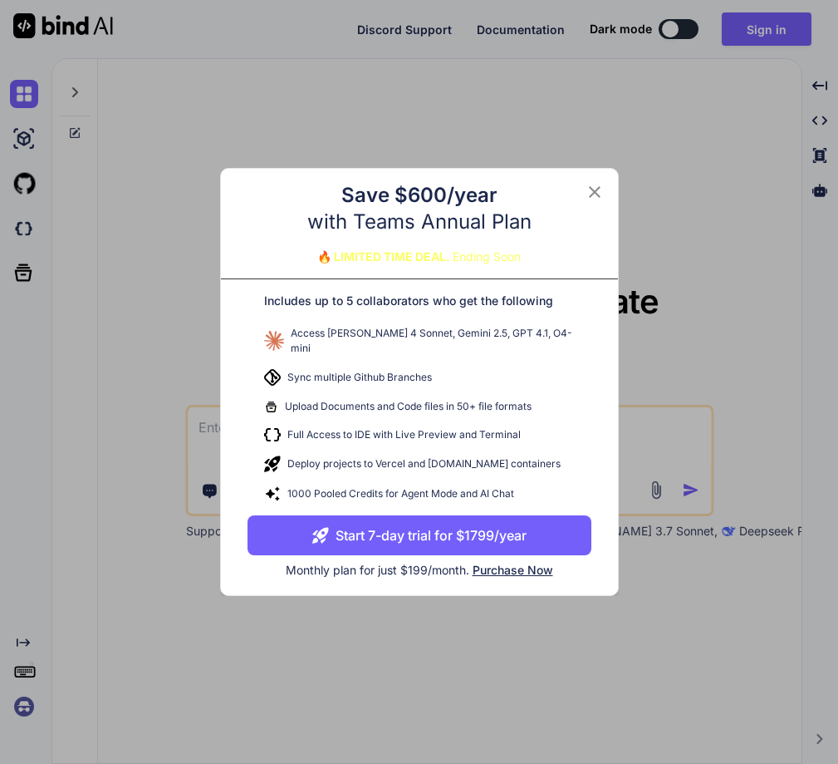
click at [425, 526] on button "Start 7-day trial for $1799/year" at bounding box center [420, 535] width 344 height 40
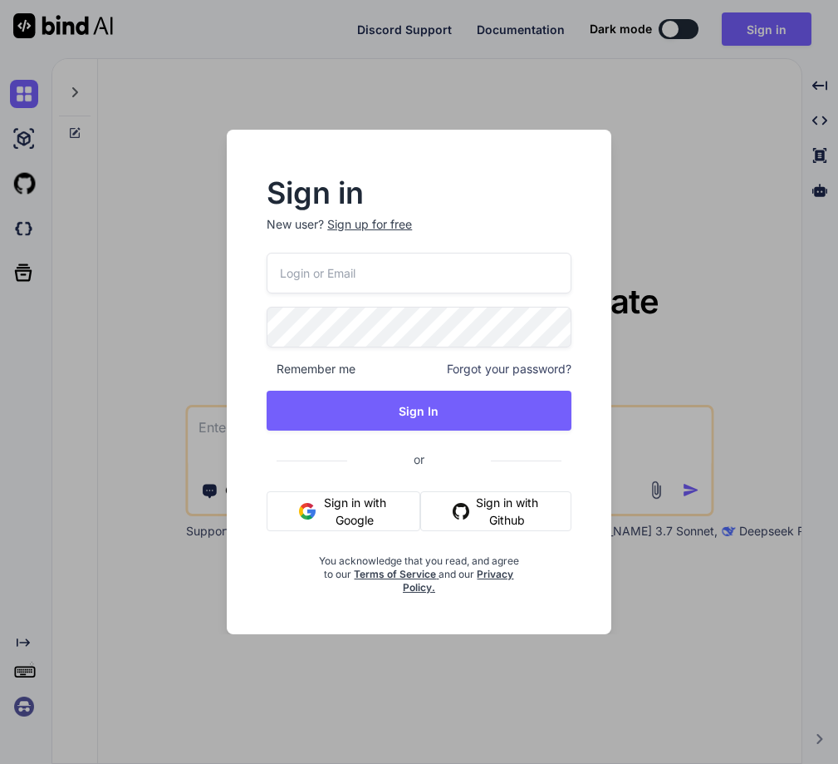
click at [364, 279] on input "email" at bounding box center [419, 273] width 304 height 41
click at [341, 504] on button "Sign in with Google" at bounding box center [343, 511] width 153 height 40
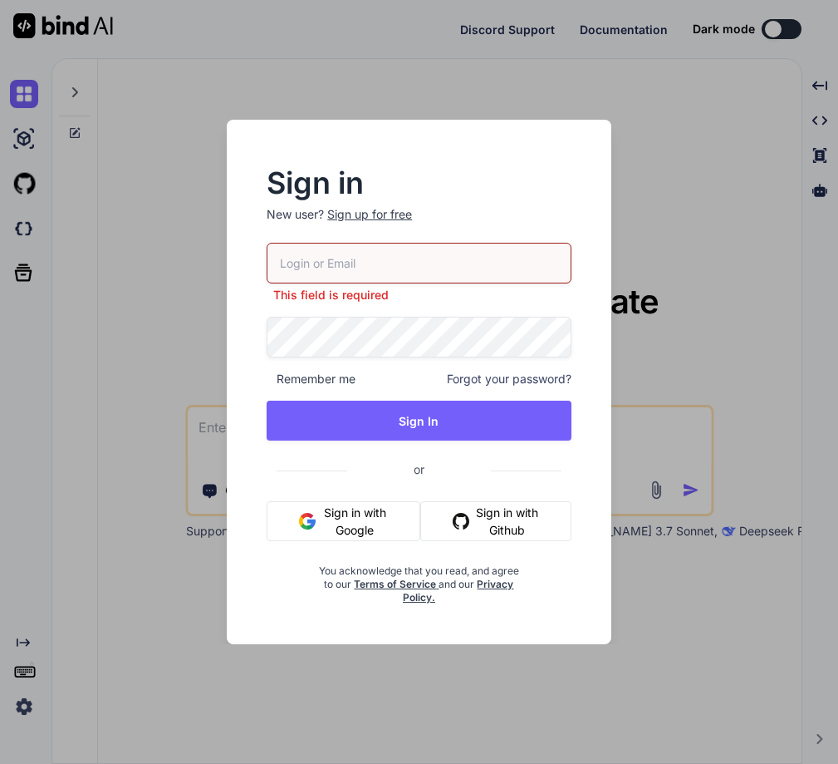
click at [756, 304] on div "Sign in New user? Sign up for free This field is required Remember me Forgot yo…" at bounding box center [419, 382] width 838 height 764
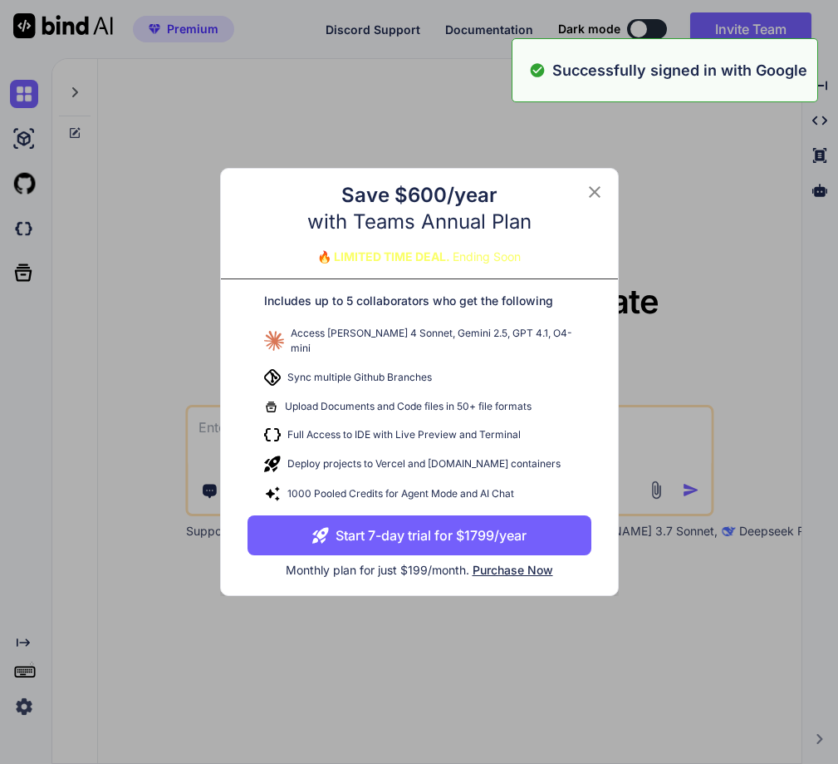
click at [443, 523] on button "Start 7-day trial for $1799/year" at bounding box center [420, 535] width 344 height 40
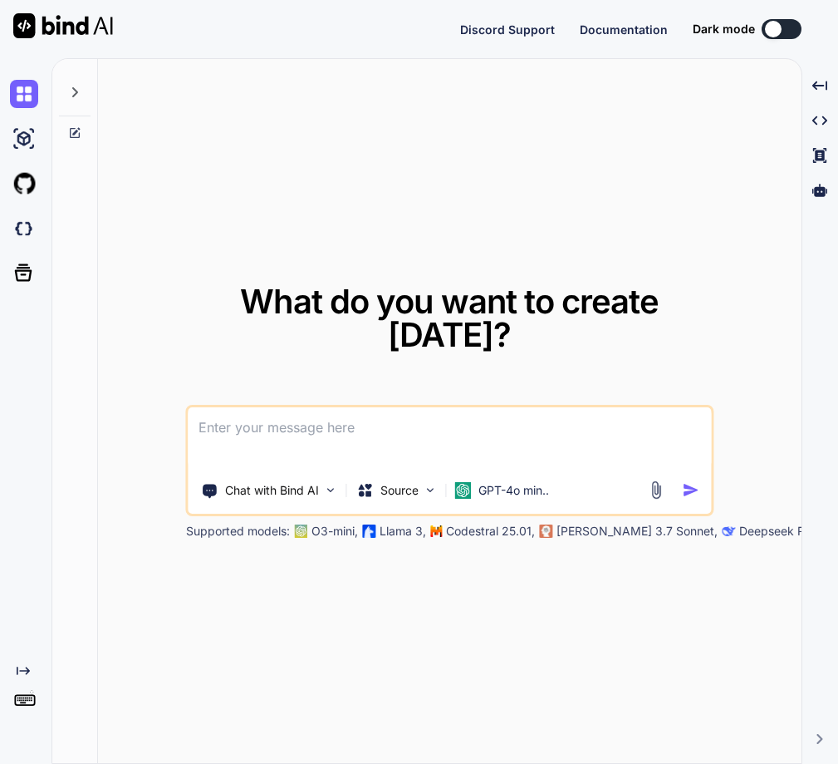
type textarea "x"
click at [29, 702] on img at bounding box center [24, 706] width 28 height 28
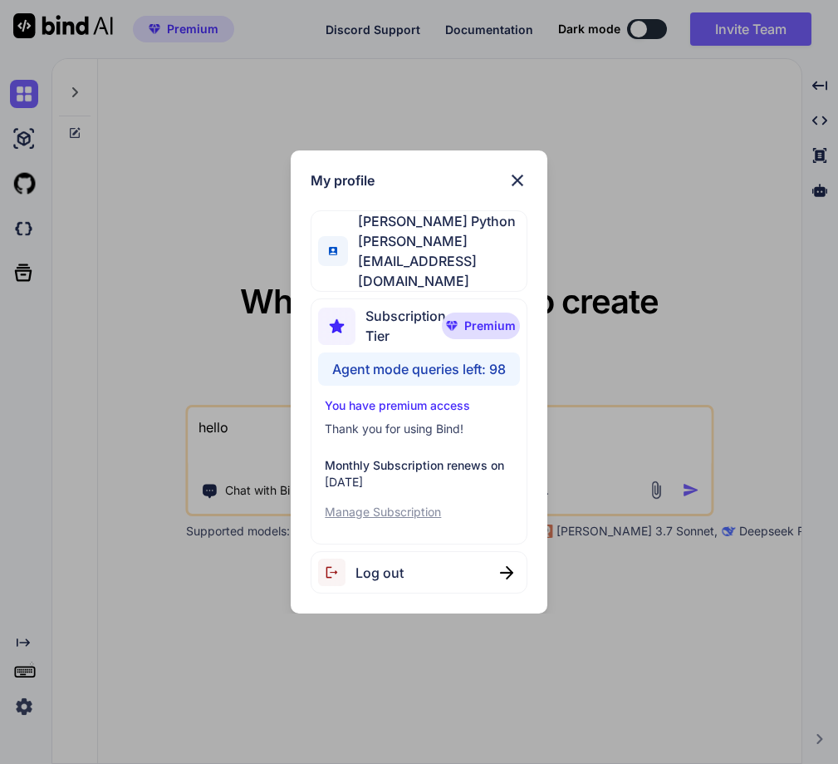
type textarea "x"
click at [269, 224] on div "My profile Hardik Python hardik@witarist.com Subscription Tier Premium Agent mo…" at bounding box center [419, 382] width 838 height 764
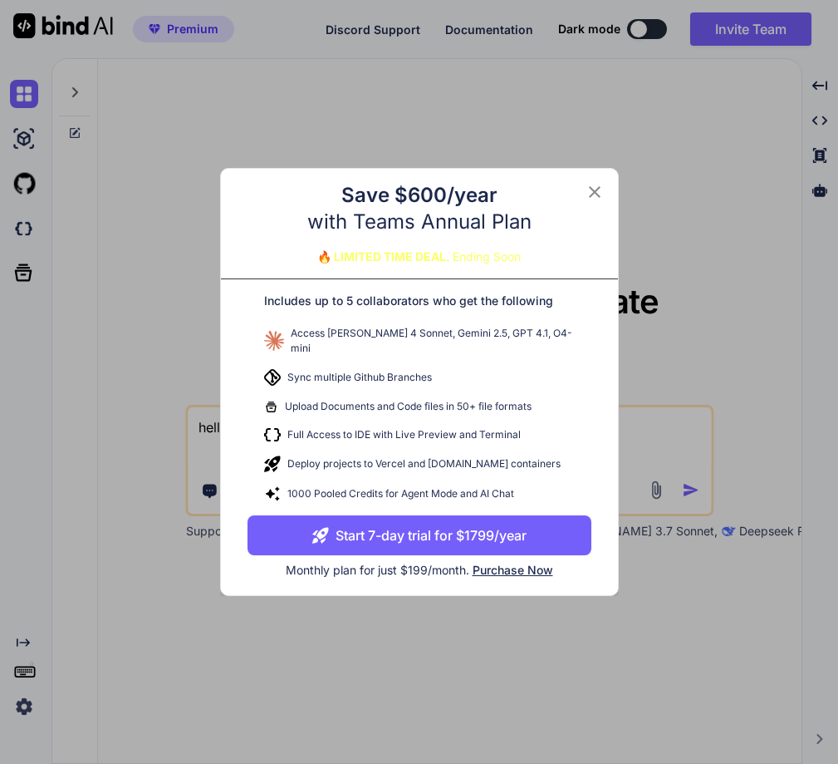
click at [492, 537] on button "Start 7-day trial for $1799/year" at bounding box center [420, 535] width 344 height 40
type textarea "x"
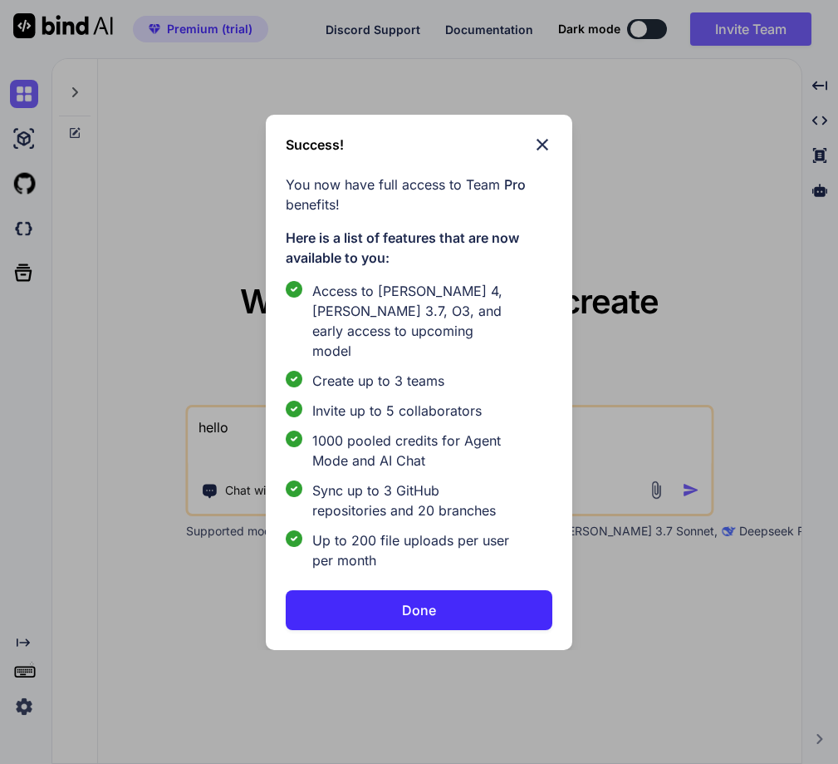
click at [405, 600] on p "Done" at bounding box center [419, 610] width 34 height 20
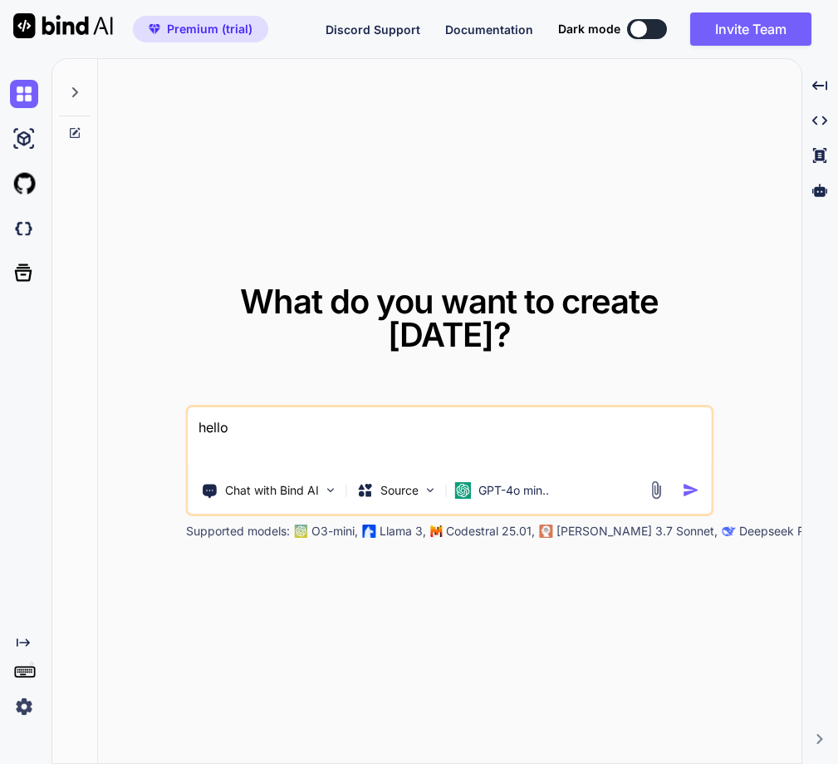
click at [17, 705] on img at bounding box center [24, 706] width 28 height 28
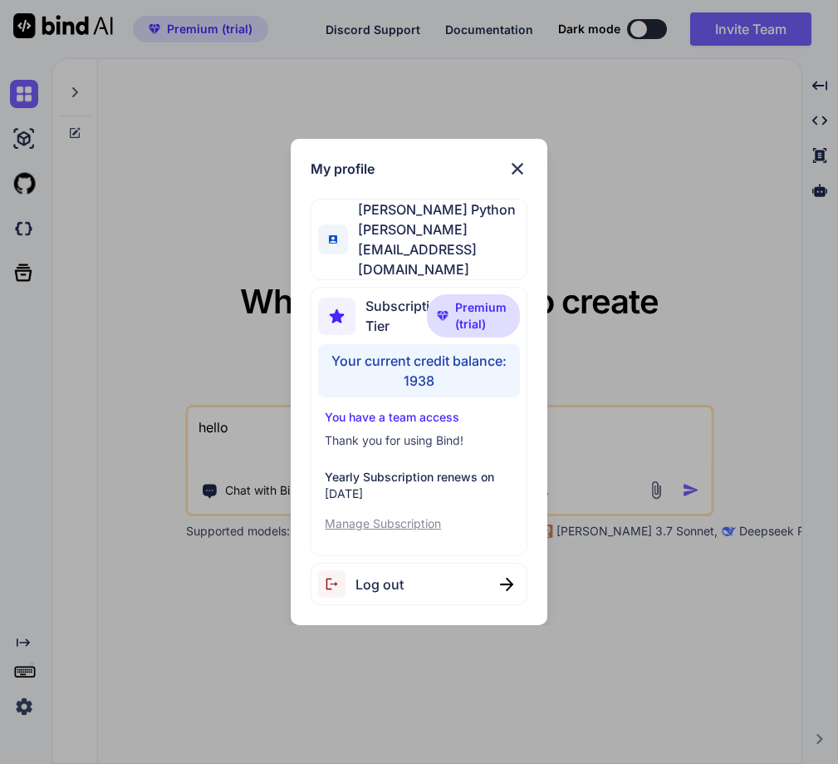
type textarea "x"
